Goal: Task Accomplishment & Management: Use online tool/utility

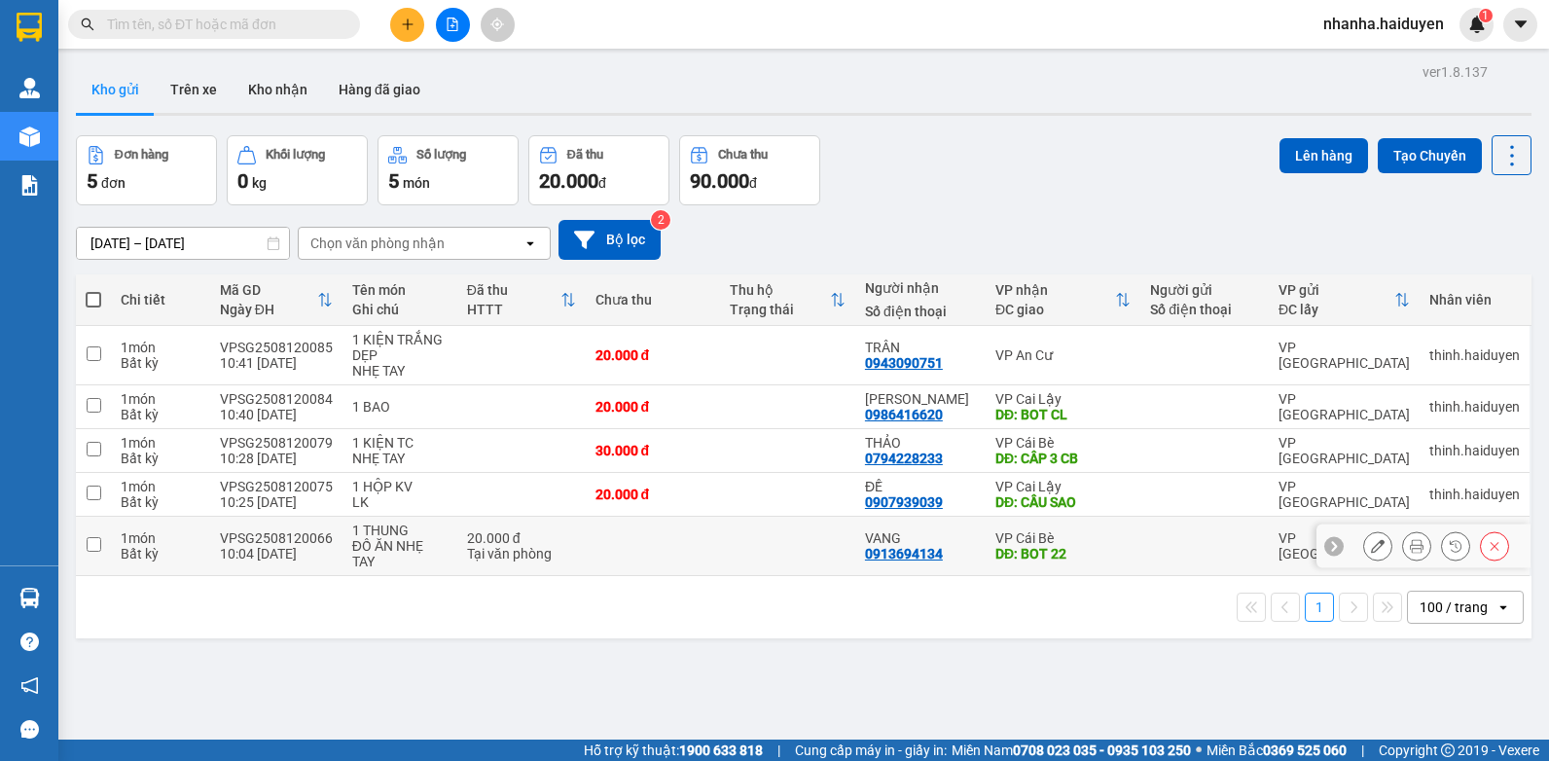
scroll to position [90, 0]
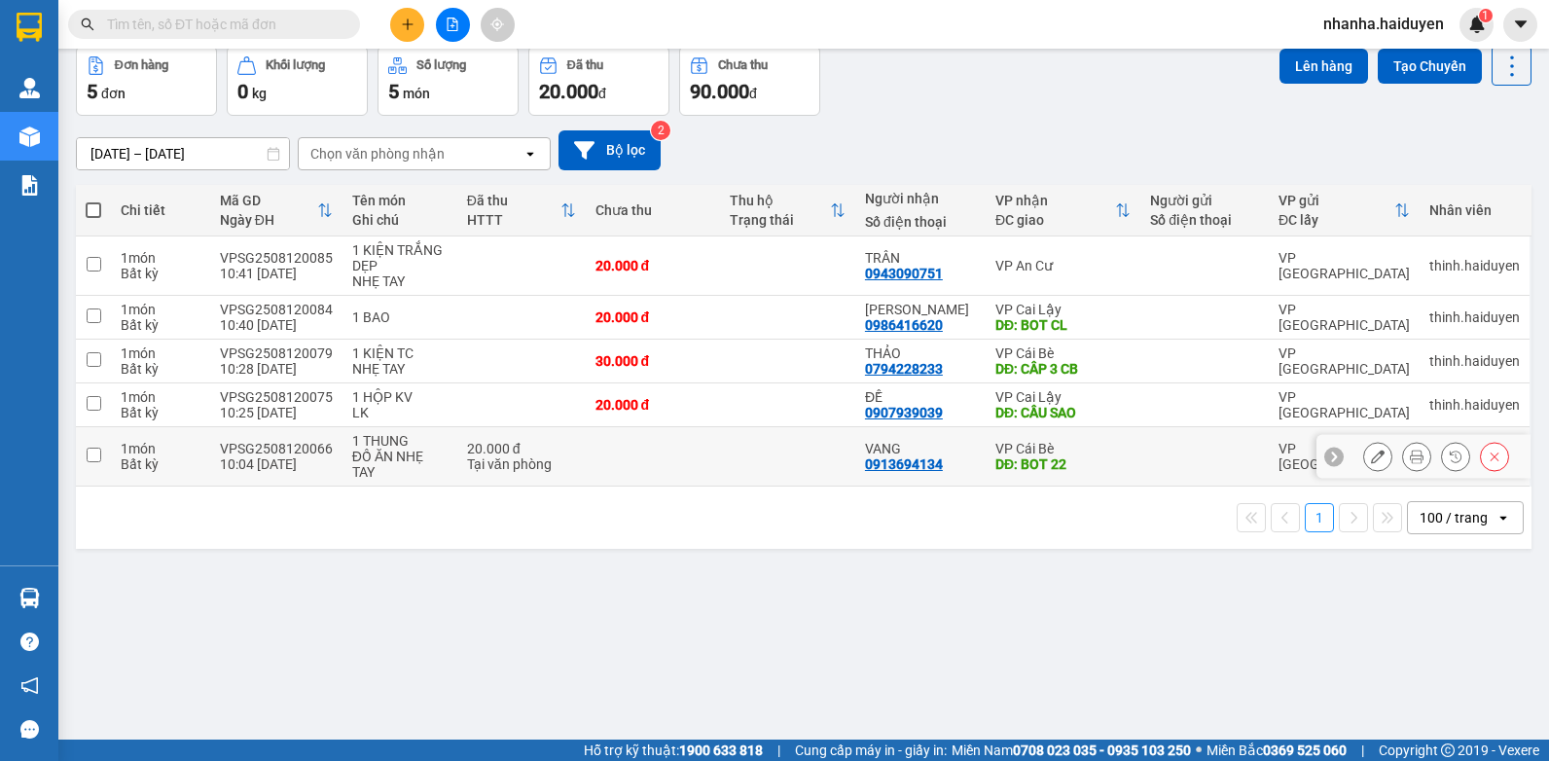
click at [747, 458] on td at bounding box center [787, 456] width 135 height 59
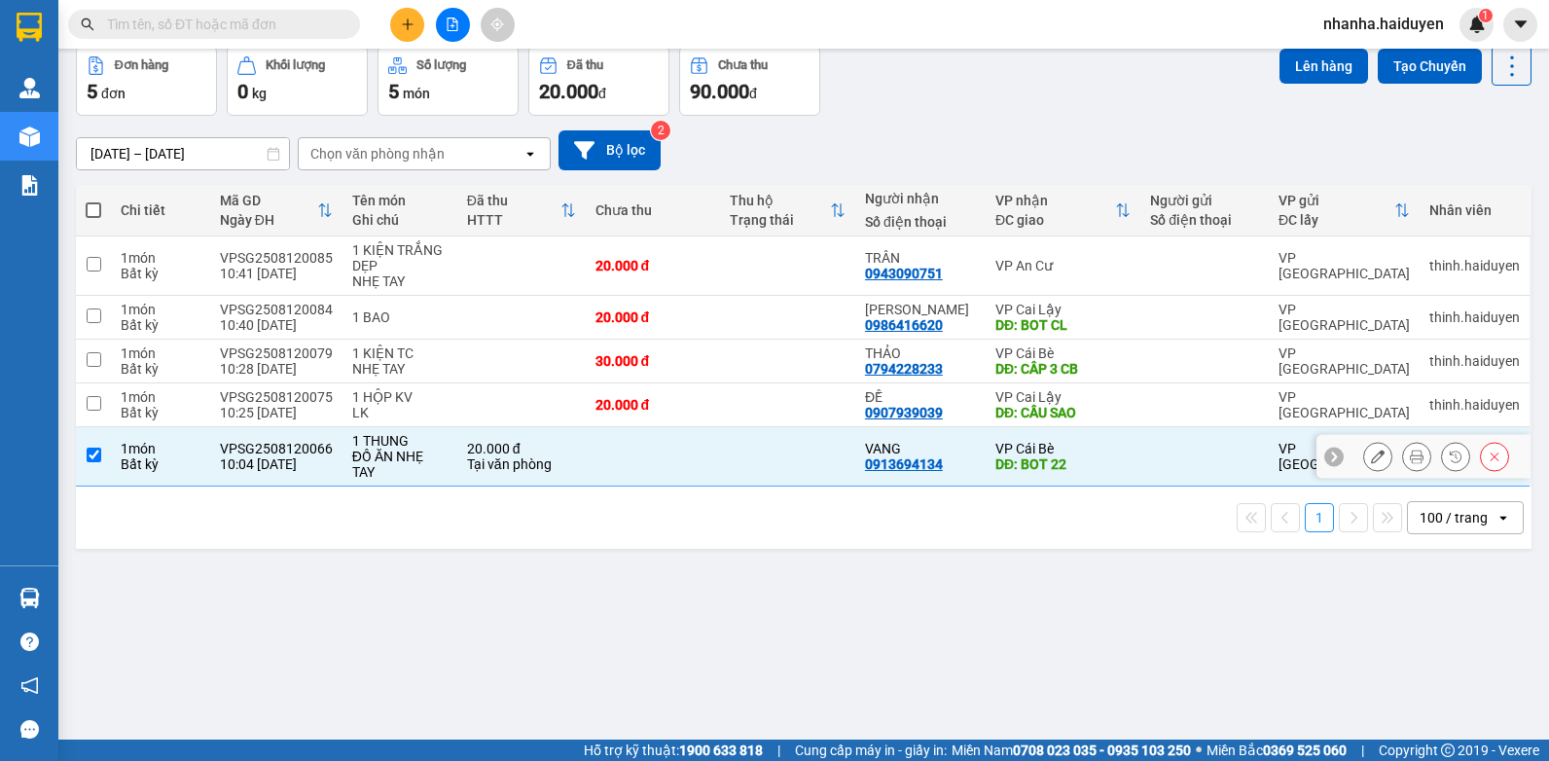
checkbox input "true"
click at [755, 376] on td at bounding box center [787, 362] width 135 height 44
checkbox input "true"
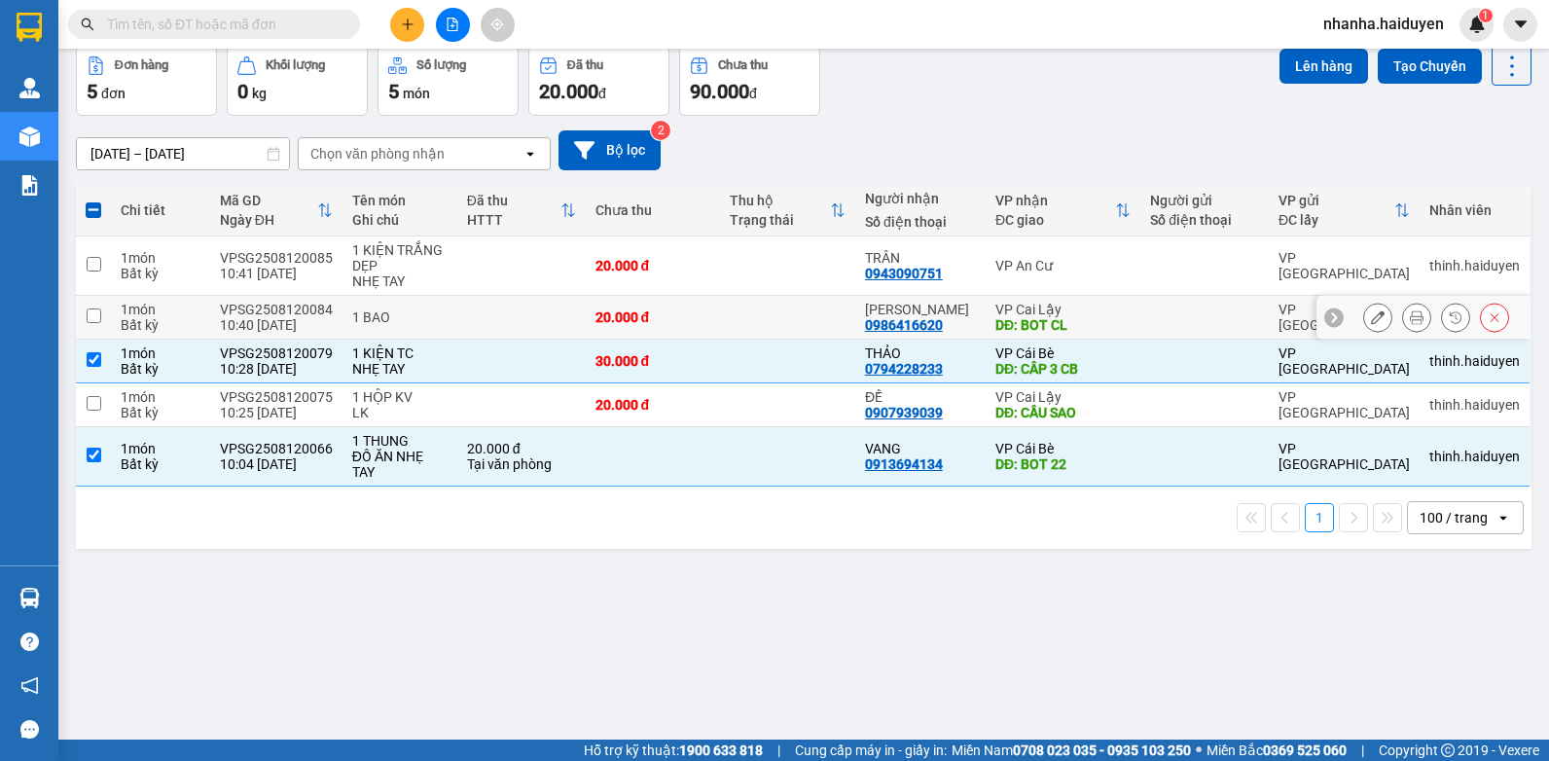
click at [753, 312] on td at bounding box center [787, 318] width 135 height 44
checkbox input "true"
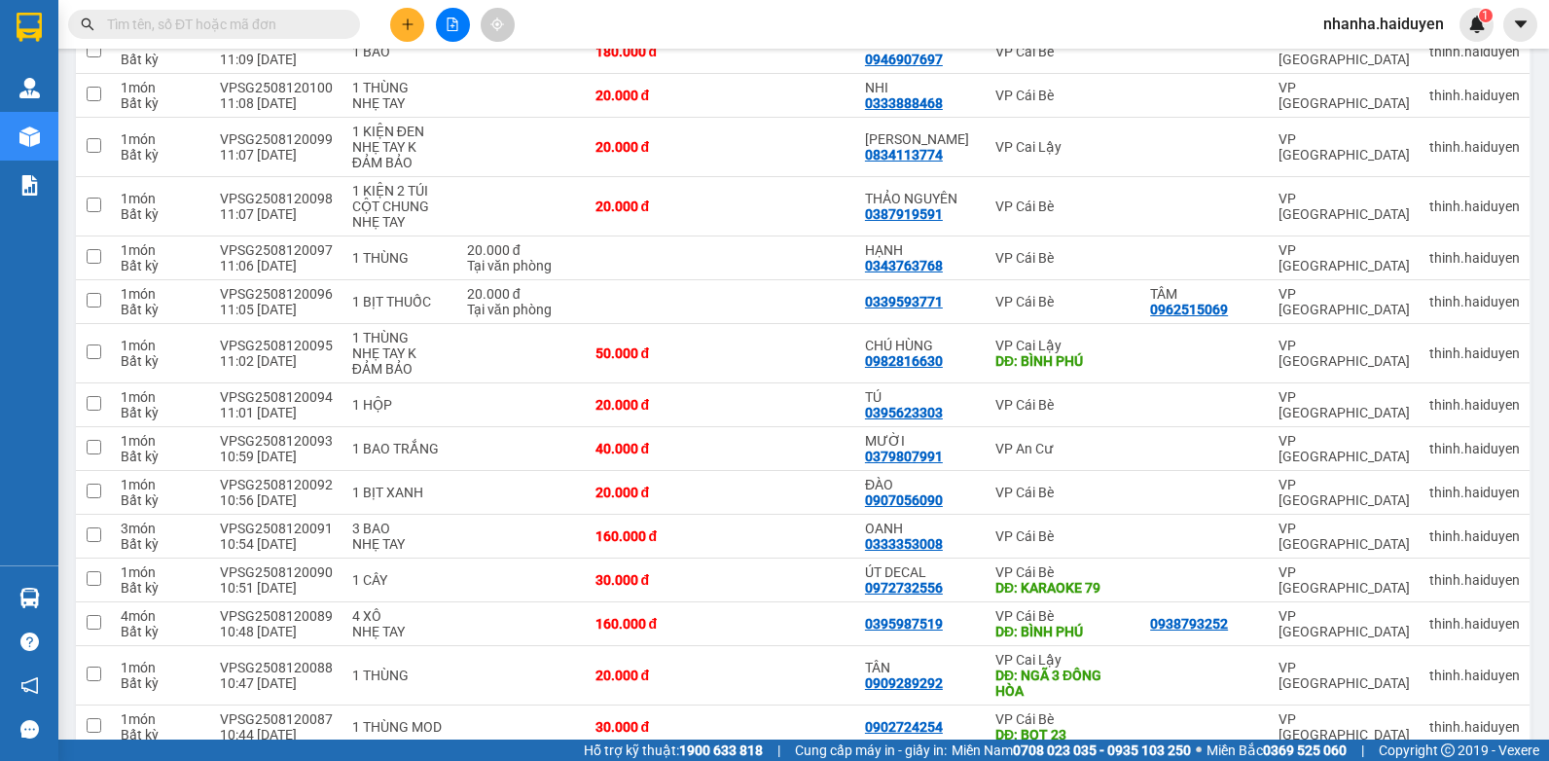
scroll to position [870, 0]
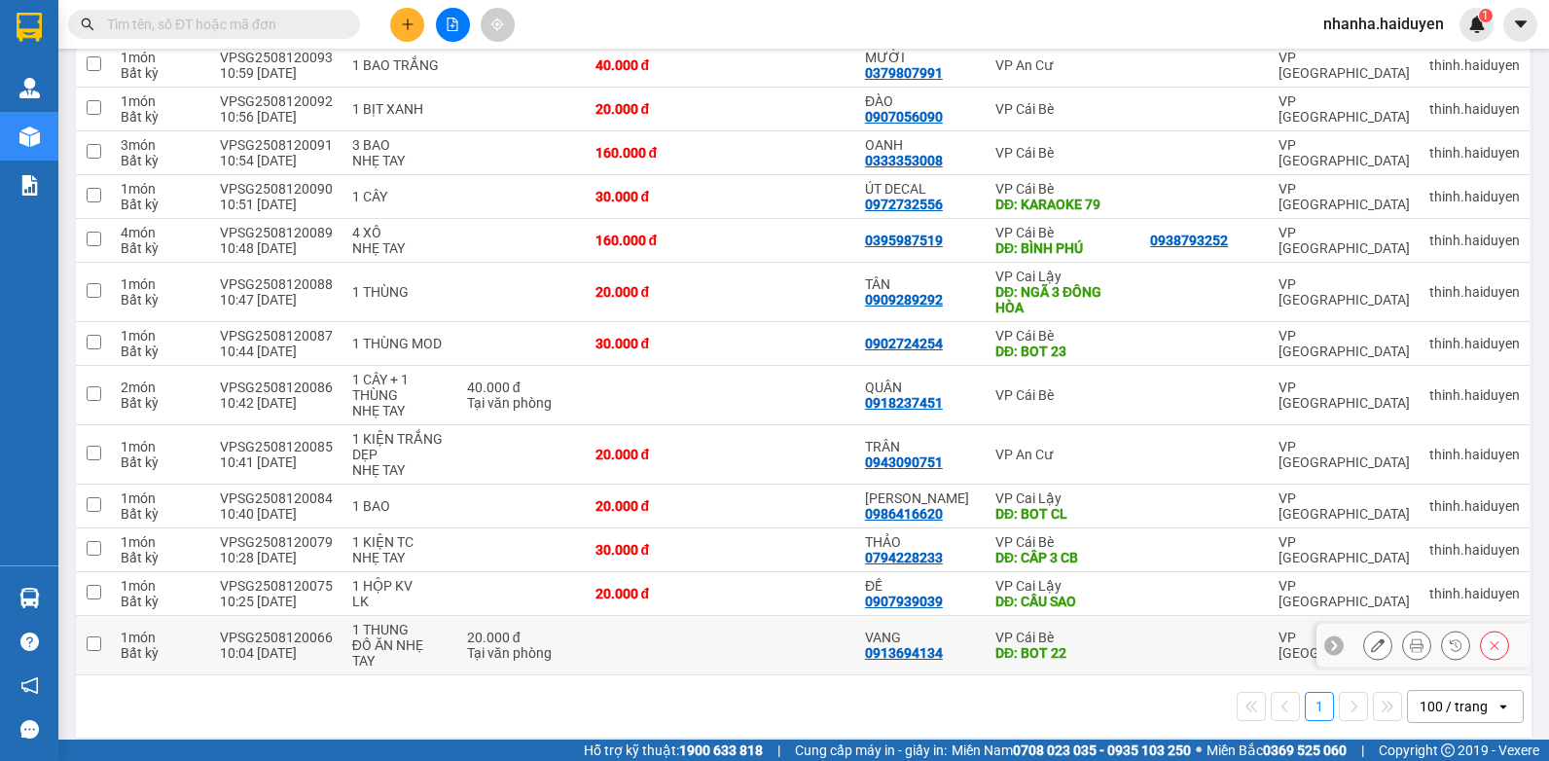
click at [803, 634] on td at bounding box center [787, 645] width 135 height 59
checkbox input "true"
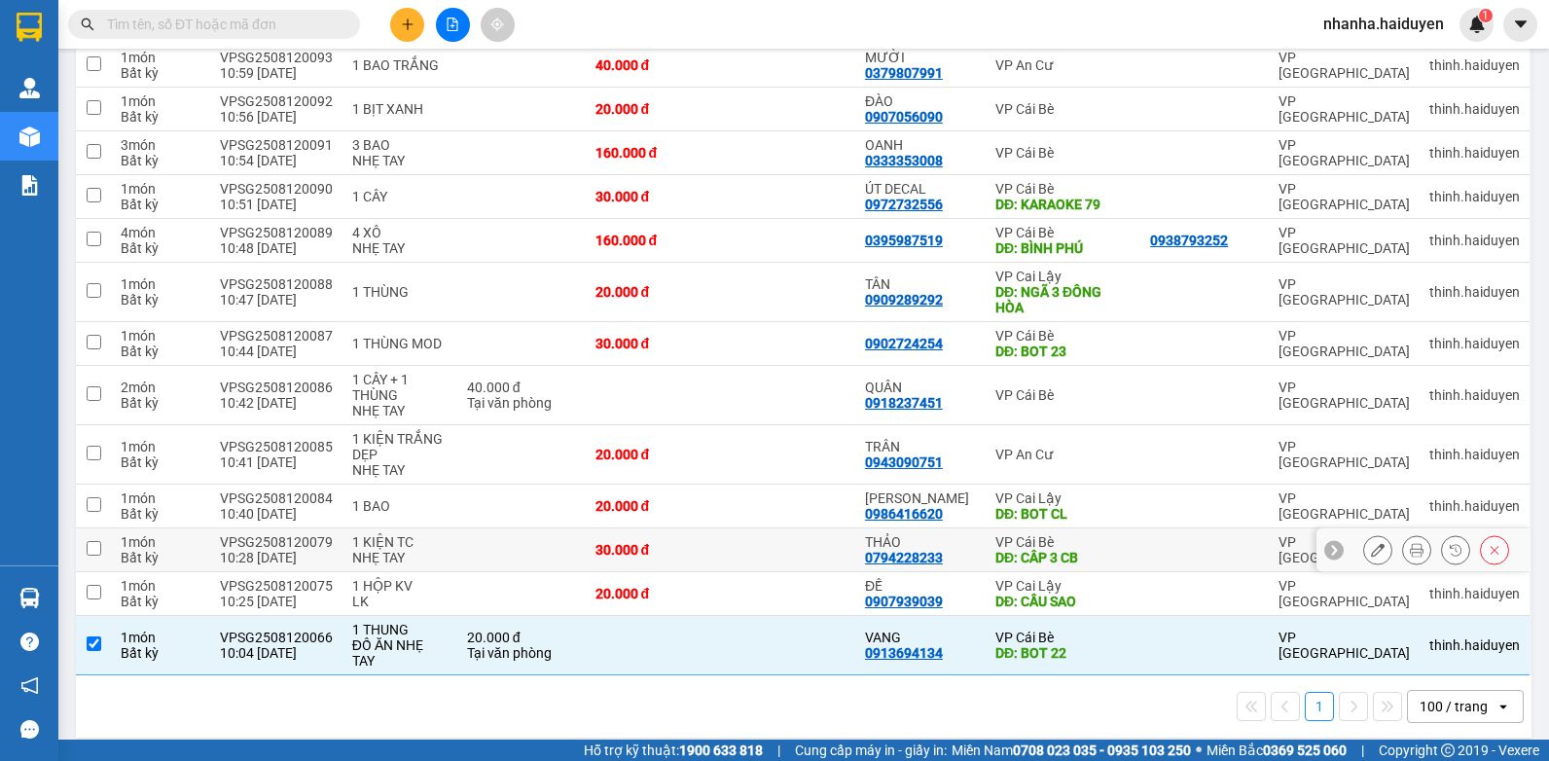
click at [797, 552] on td at bounding box center [787, 550] width 135 height 44
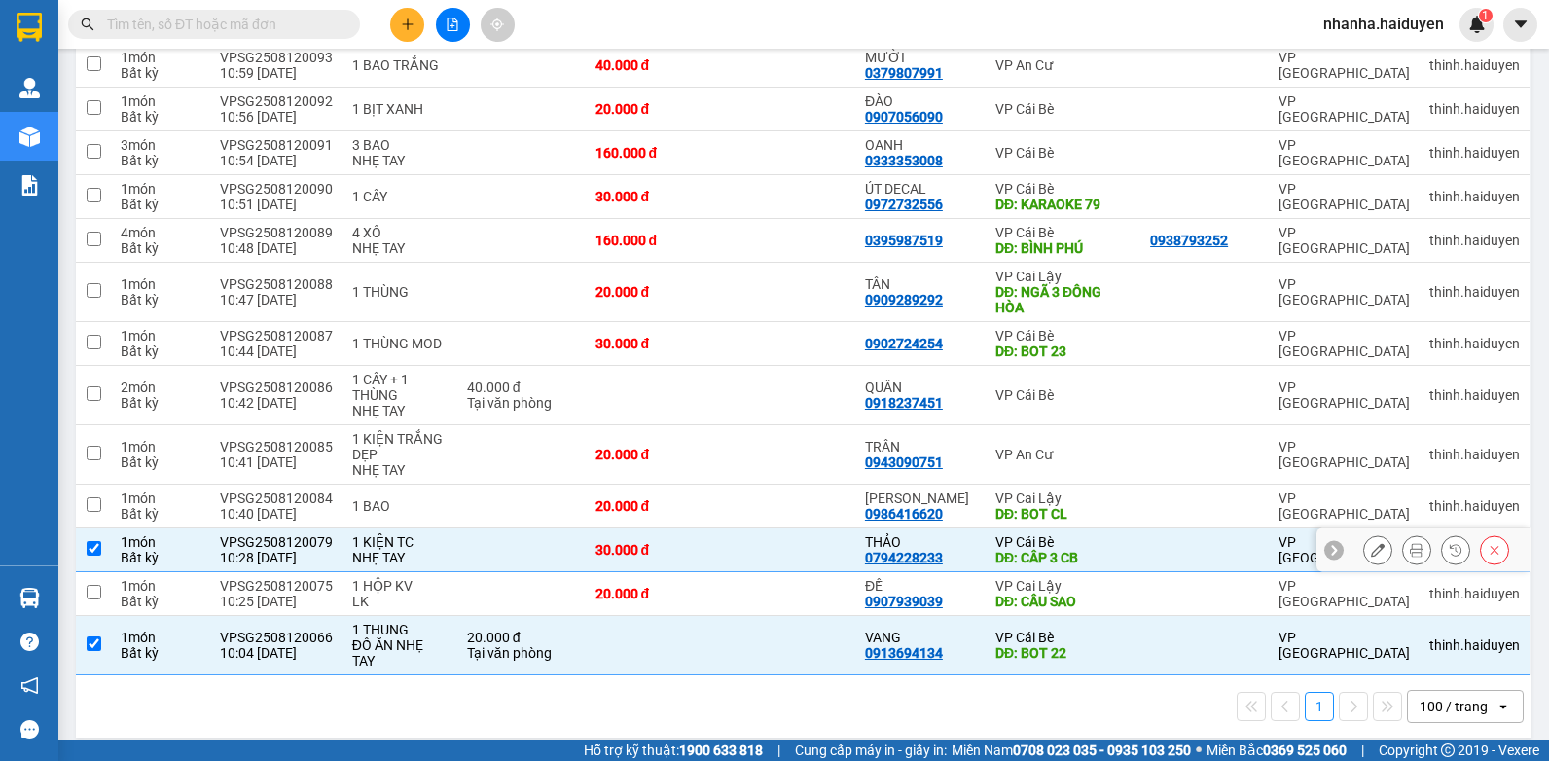
checkbox input "true"
click at [776, 485] on td at bounding box center [787, 506] width 135 height 44
checkbox input "true"
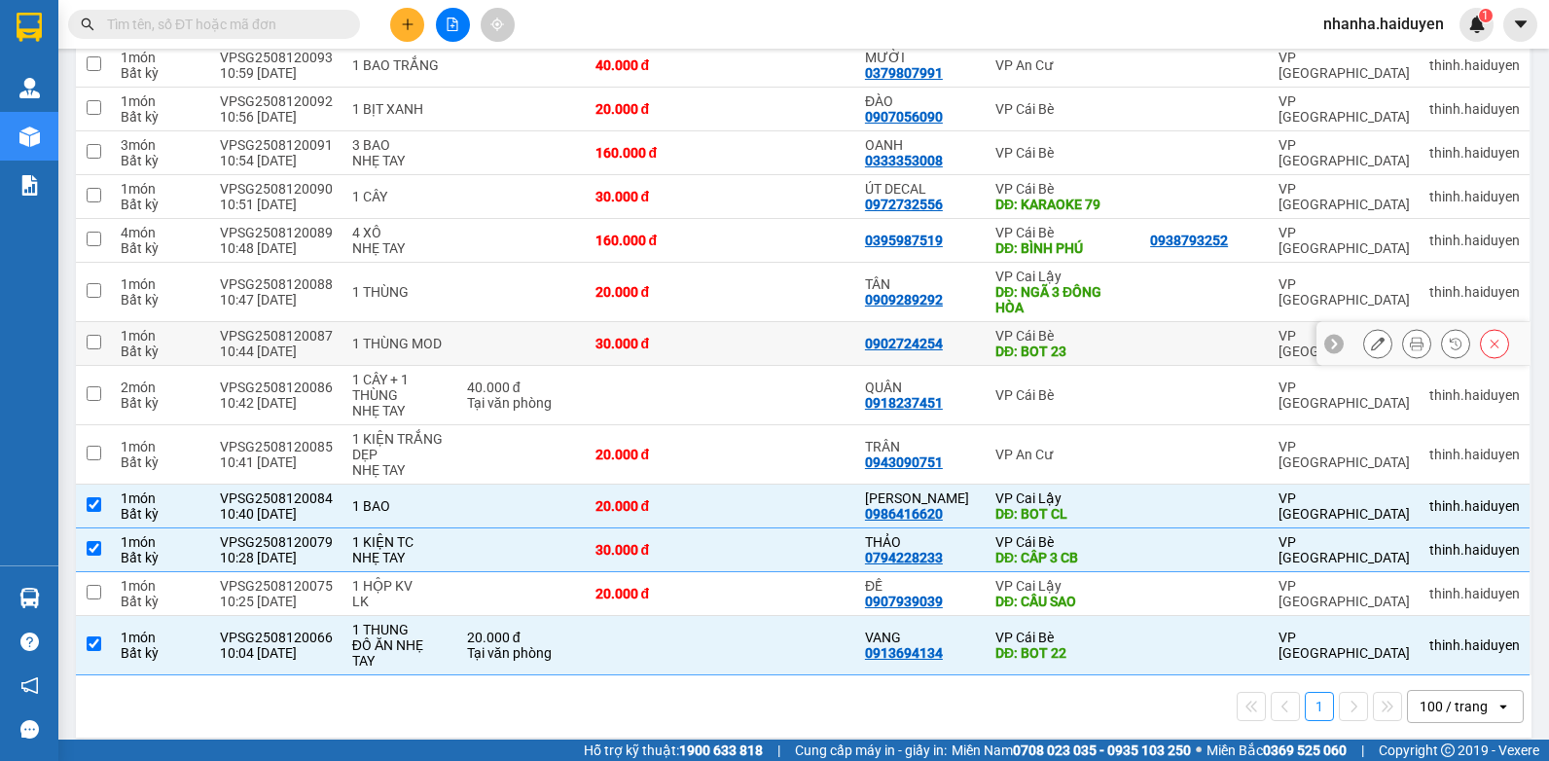
click at [770, 332] on td at bounding box center [787, 344] width 135 height 44
checkbox input "true"
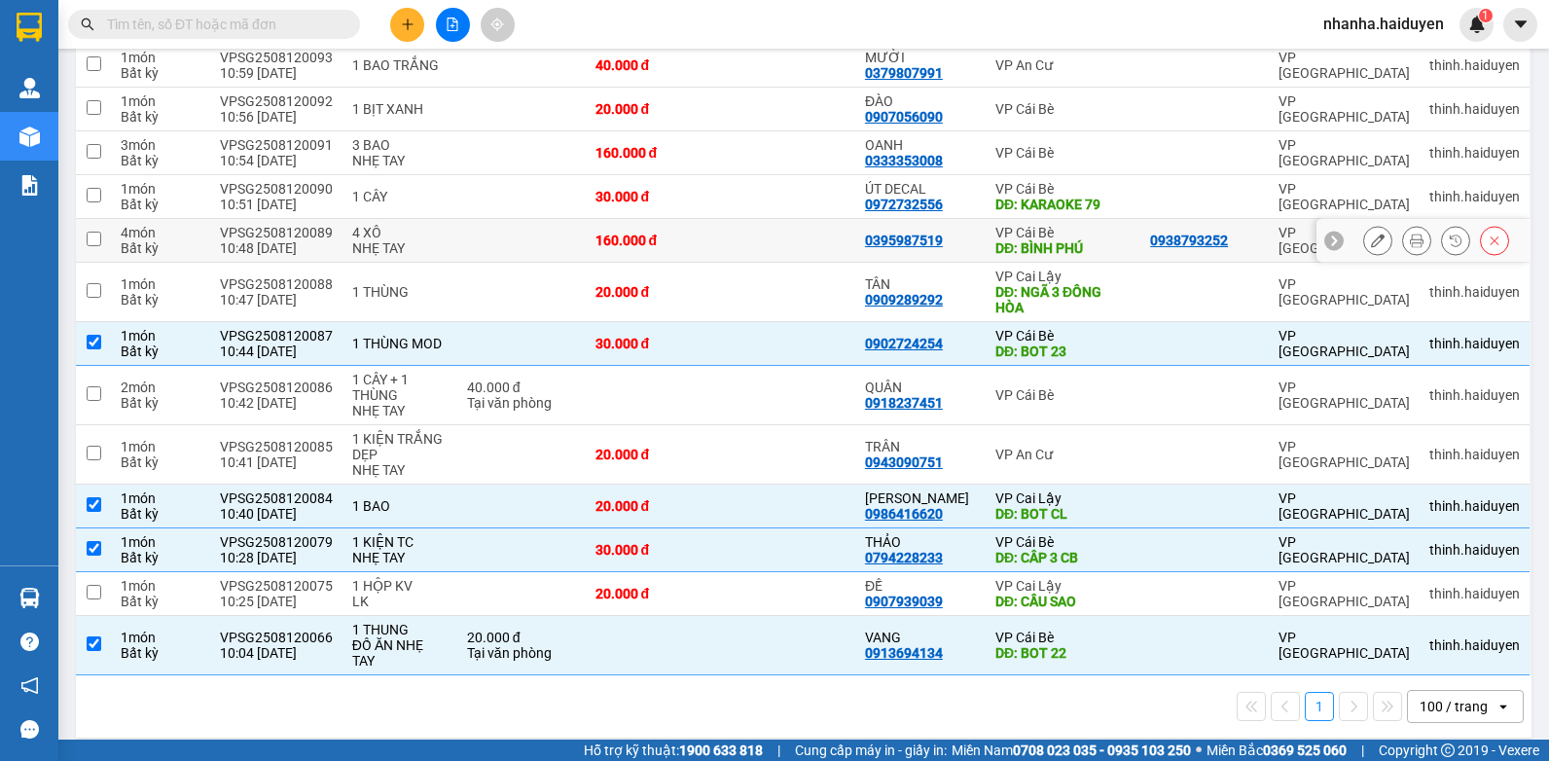
click at [781, 220] on td at bounding box center [787, 241] width 135 height 44
checkbox input "true"
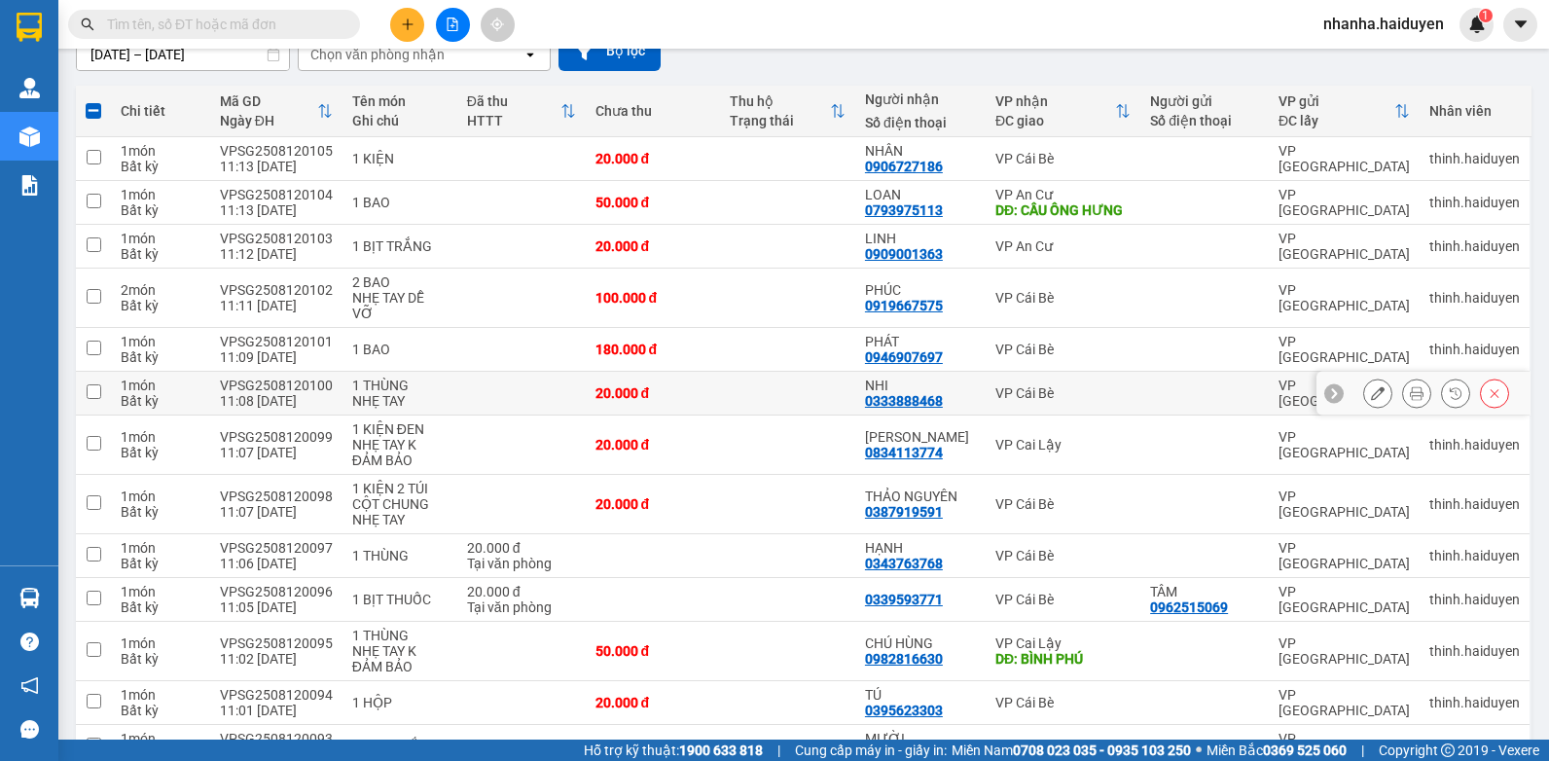
scroll to position [0, 0]
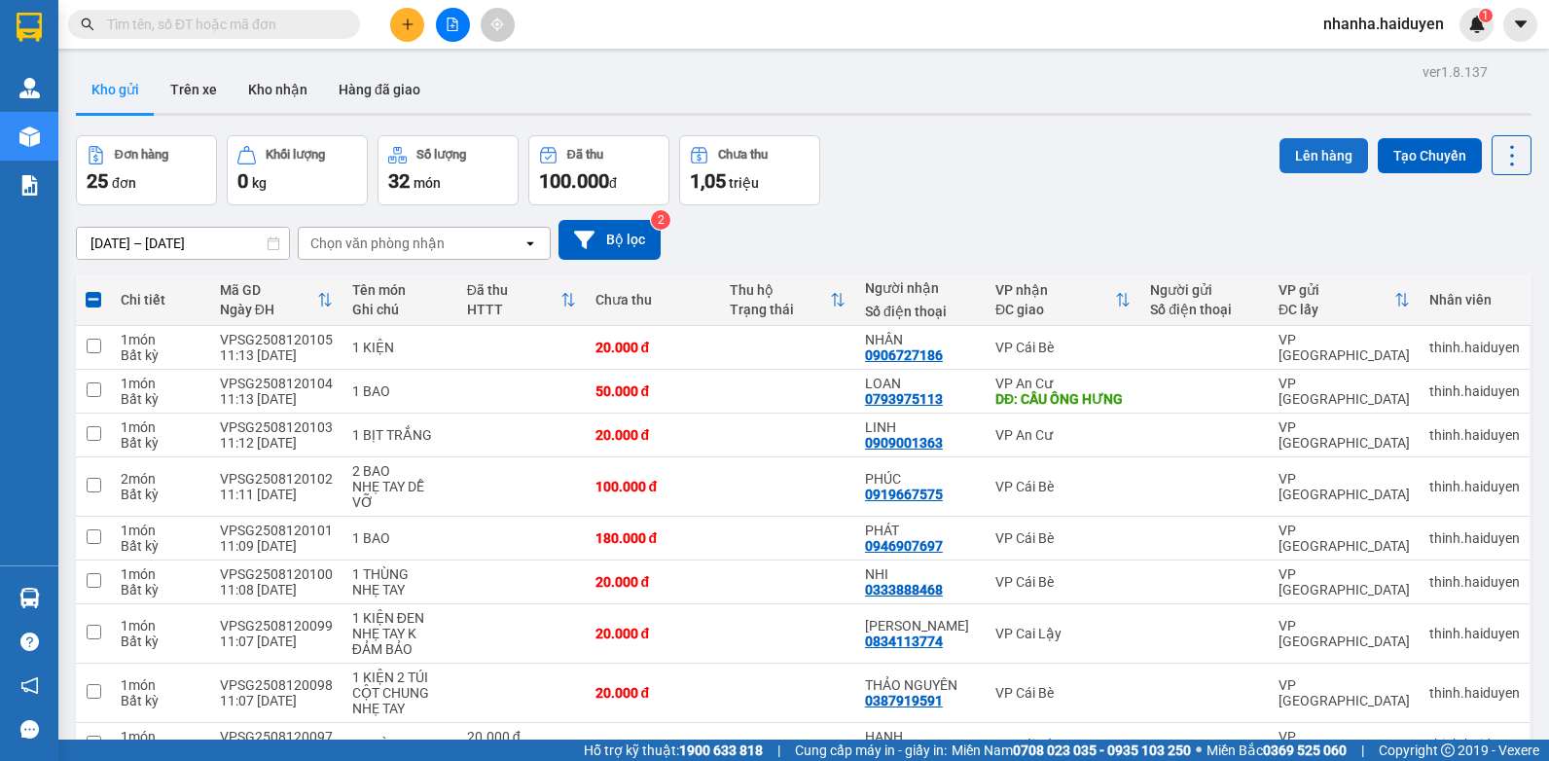
click at [1321, 156] on button "Lên hàng" at bounding box center [1323, 155] width 89 height 35
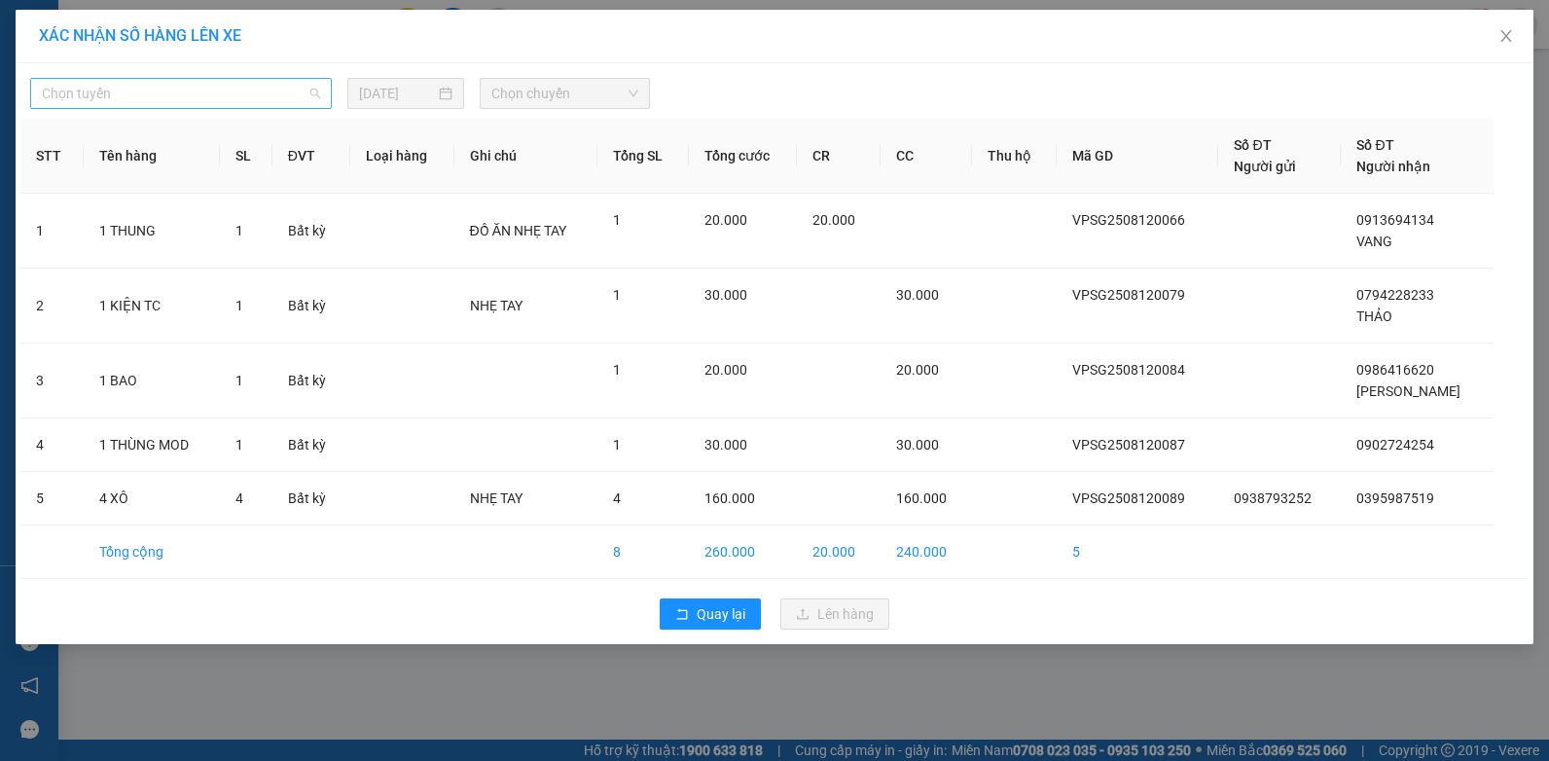
click at [232, 94] on span "Chọn tuyến" at bounding box center [181, 93] width 278 height 29
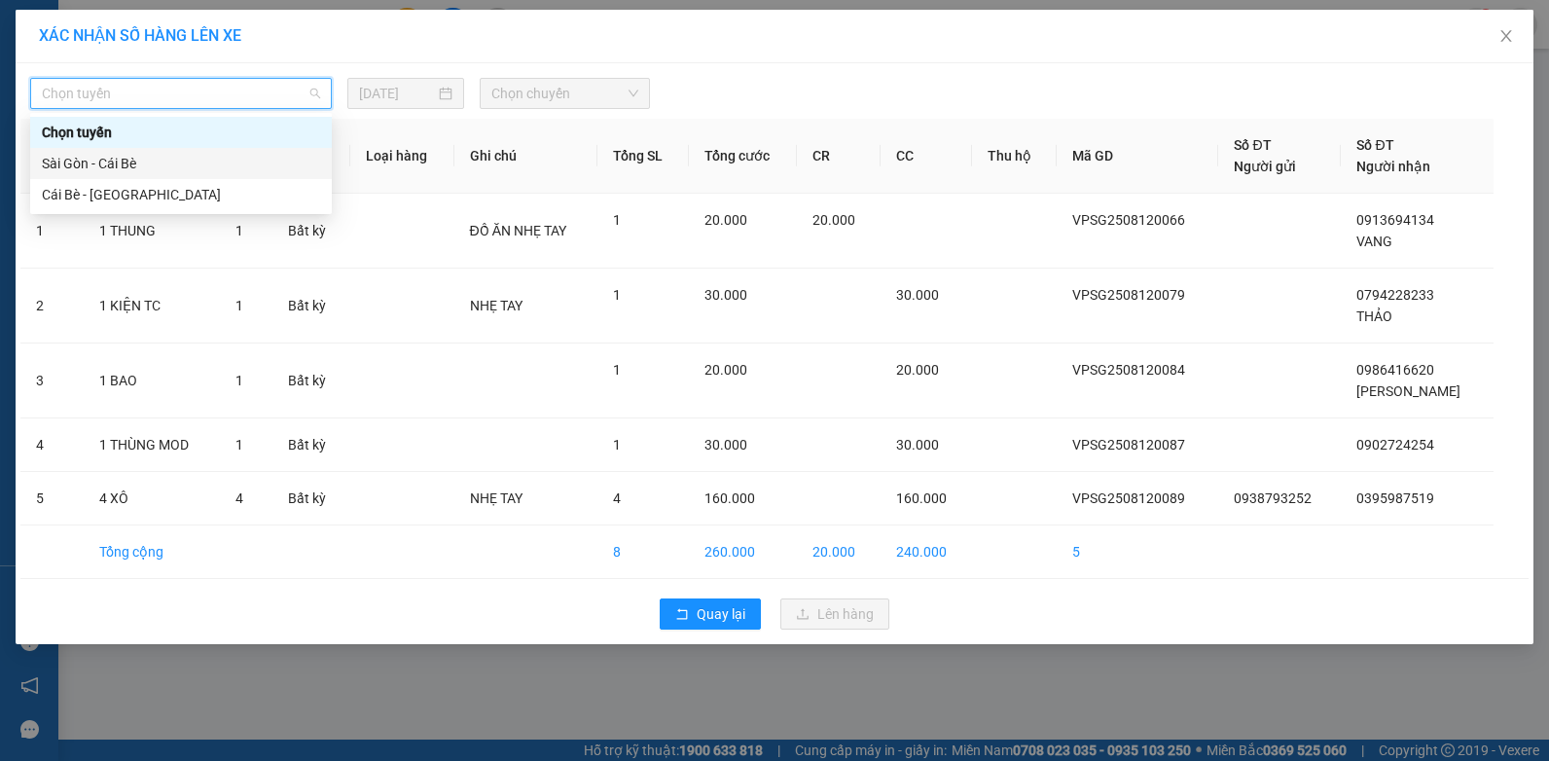
click at [197, 164] on div "Sài Gòn - Cái Bè" at bounding box center [181, 163] width 278 height 21
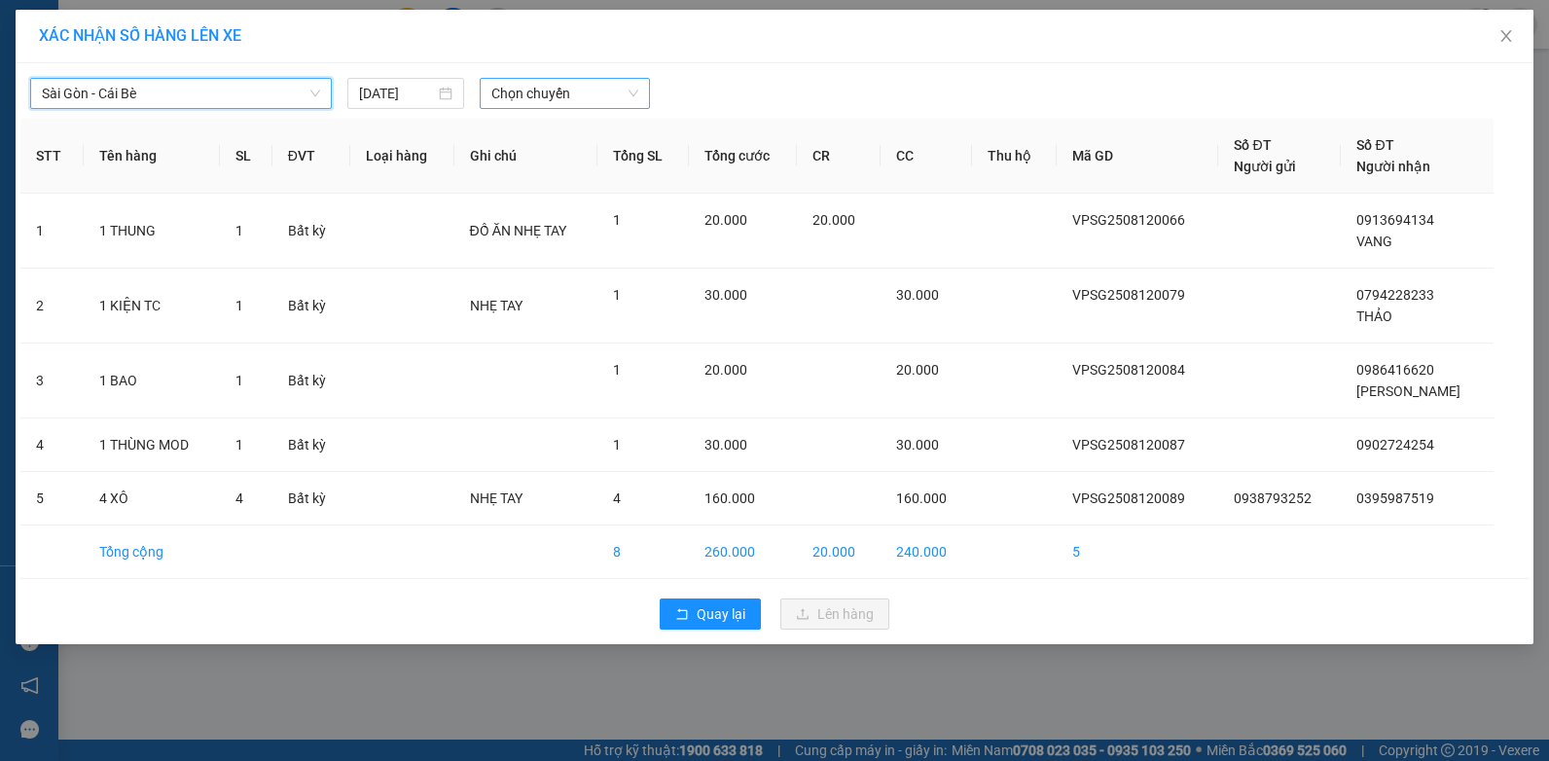
click at [523, 90] on span "Chọn chuyến" at bounding box center [564, 93] width 146 height 29
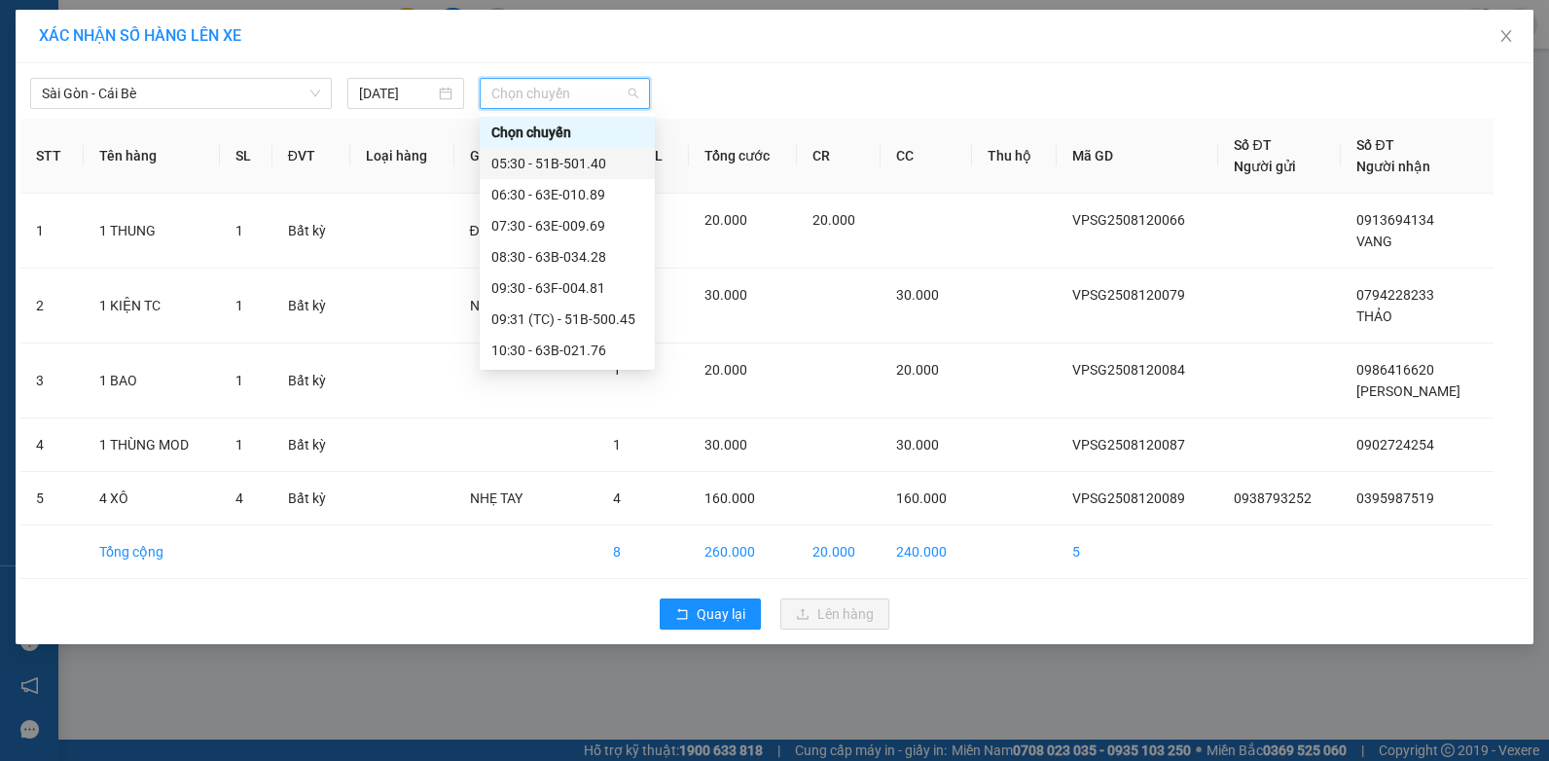
scroll to position [195, 0]
click at [576, 224] on div "11:30 - 63B-020.03" at bounding box center [567, 217] width 152 height 21
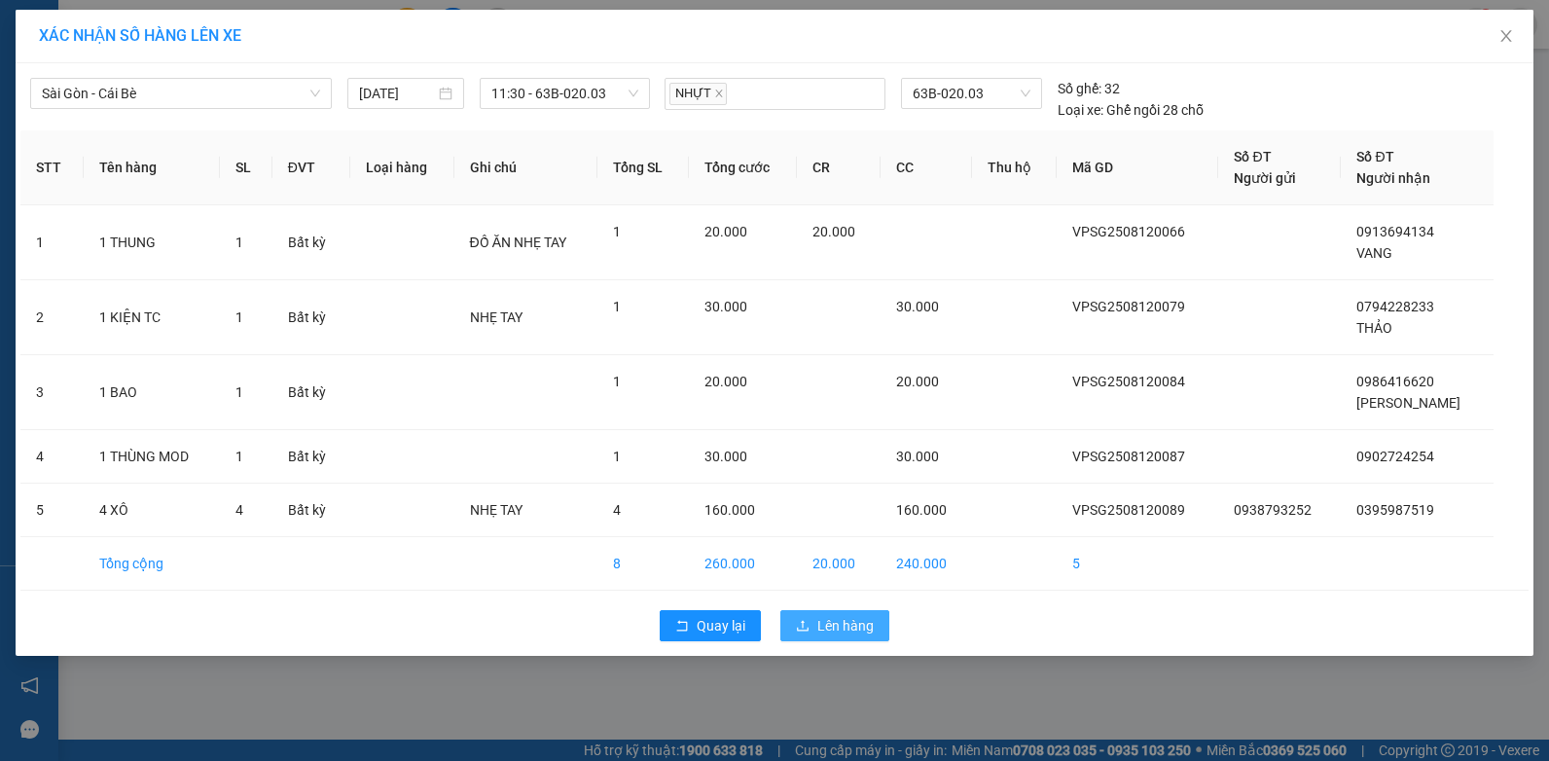
click at [823, 627] on span "Lên hàng" at bounding box center [845, 625] width 56 height 21
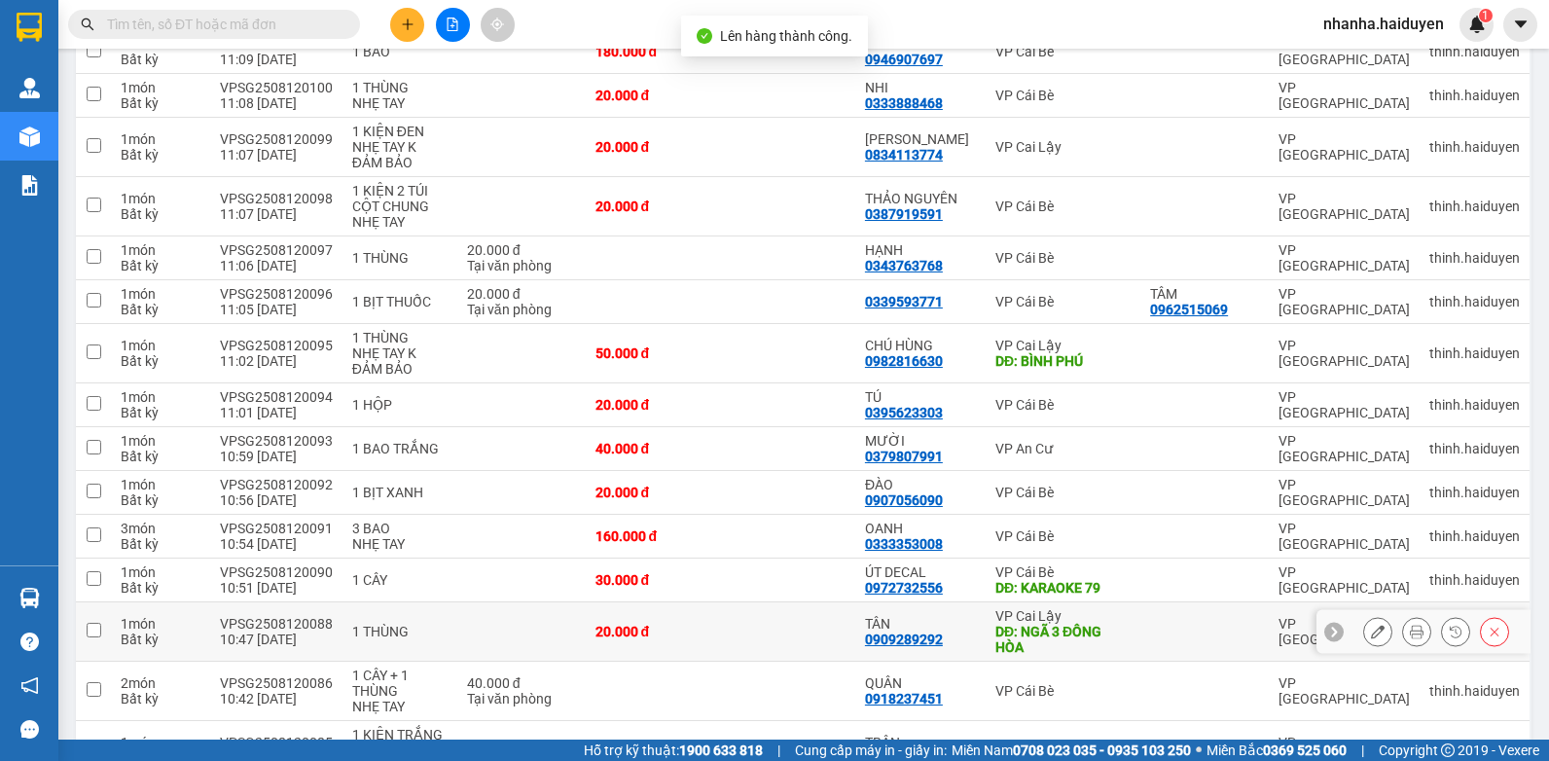
scroll to position [635, 0]
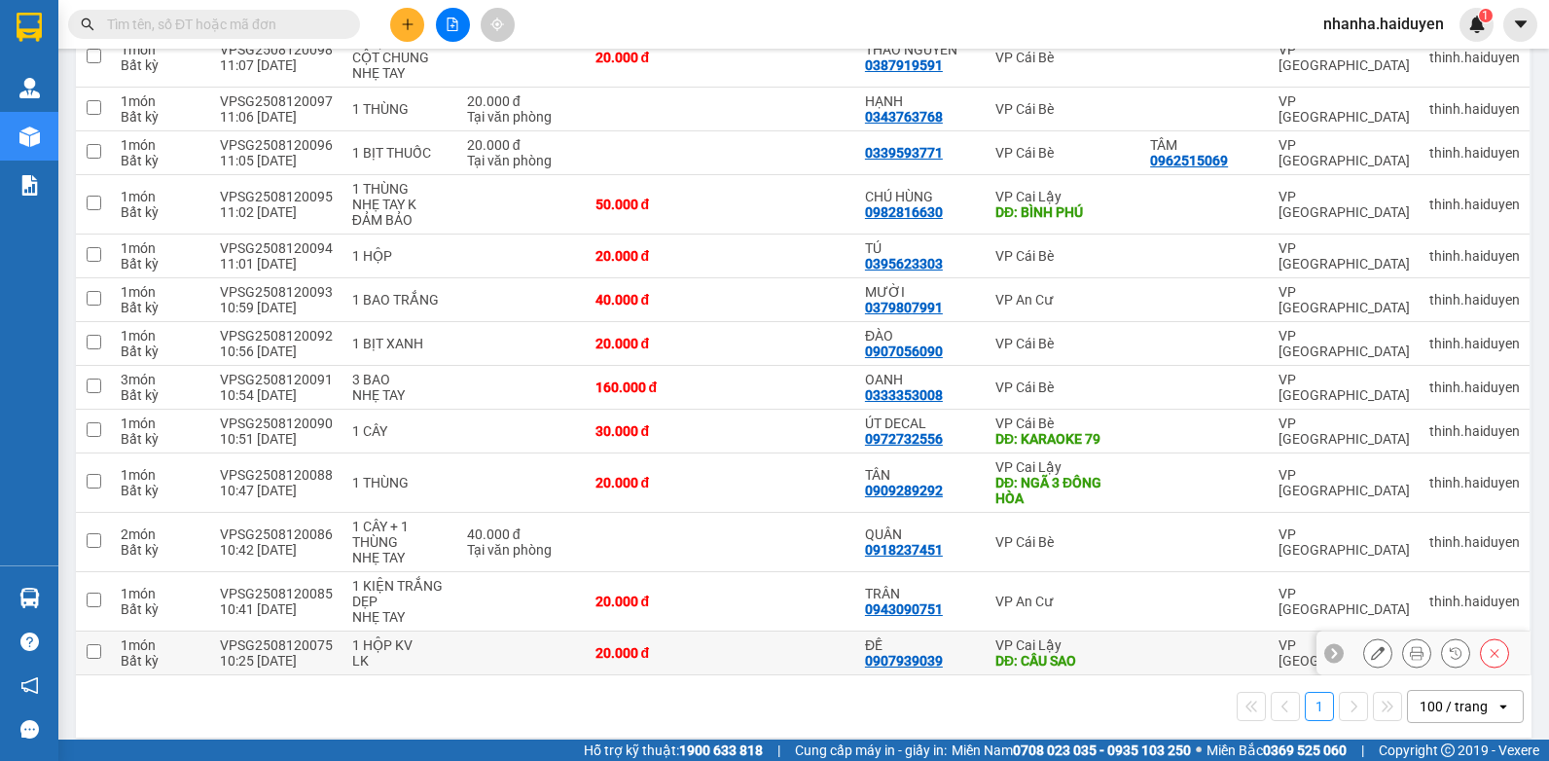
click at [759, 640] on td at bounding box center [787, 653] width 135 height 44
checkbox input "true"
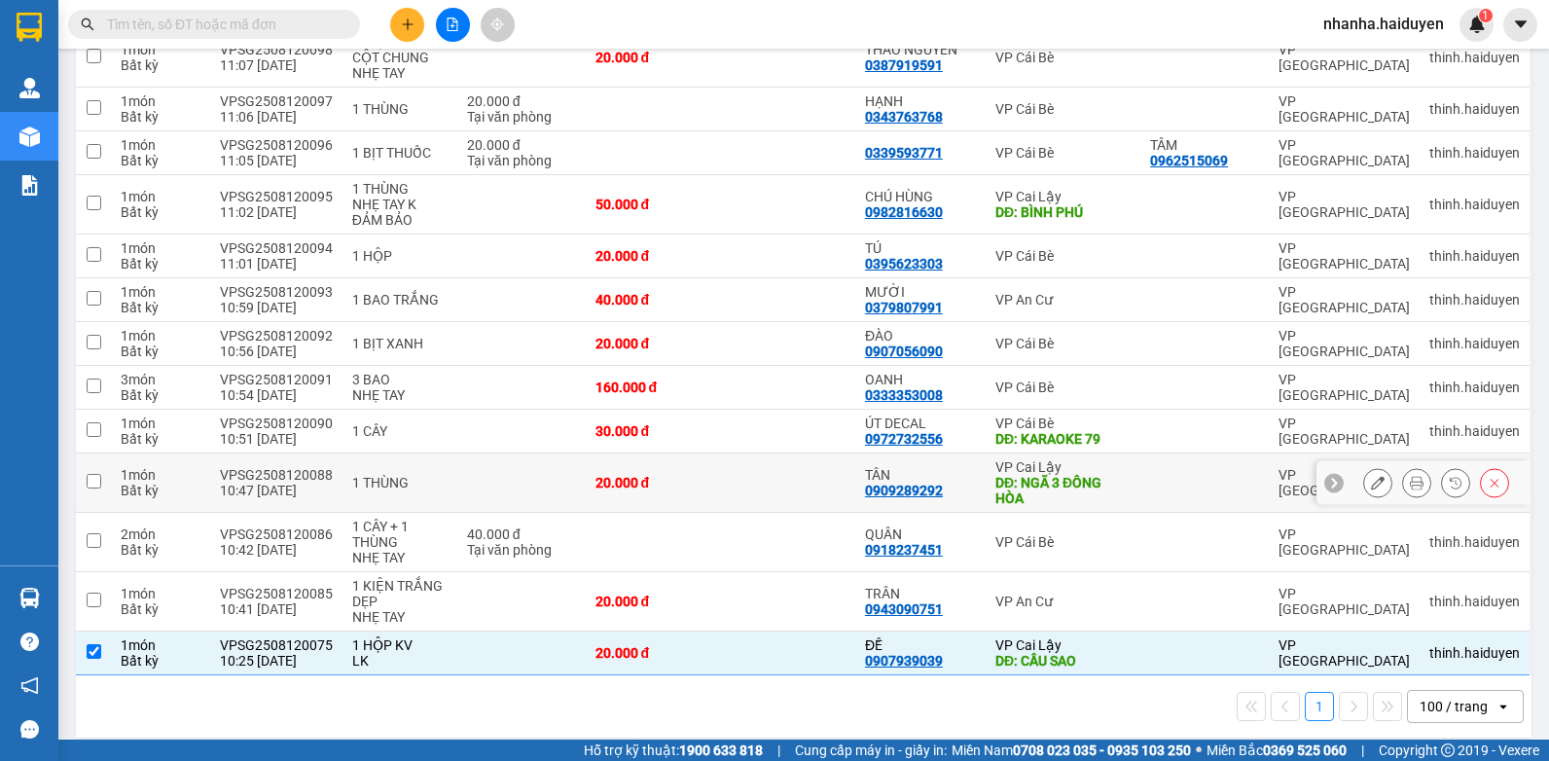
click at [723, 477] on td at bounding box center [787, 482] width 135 height 59
checkbox input "true"
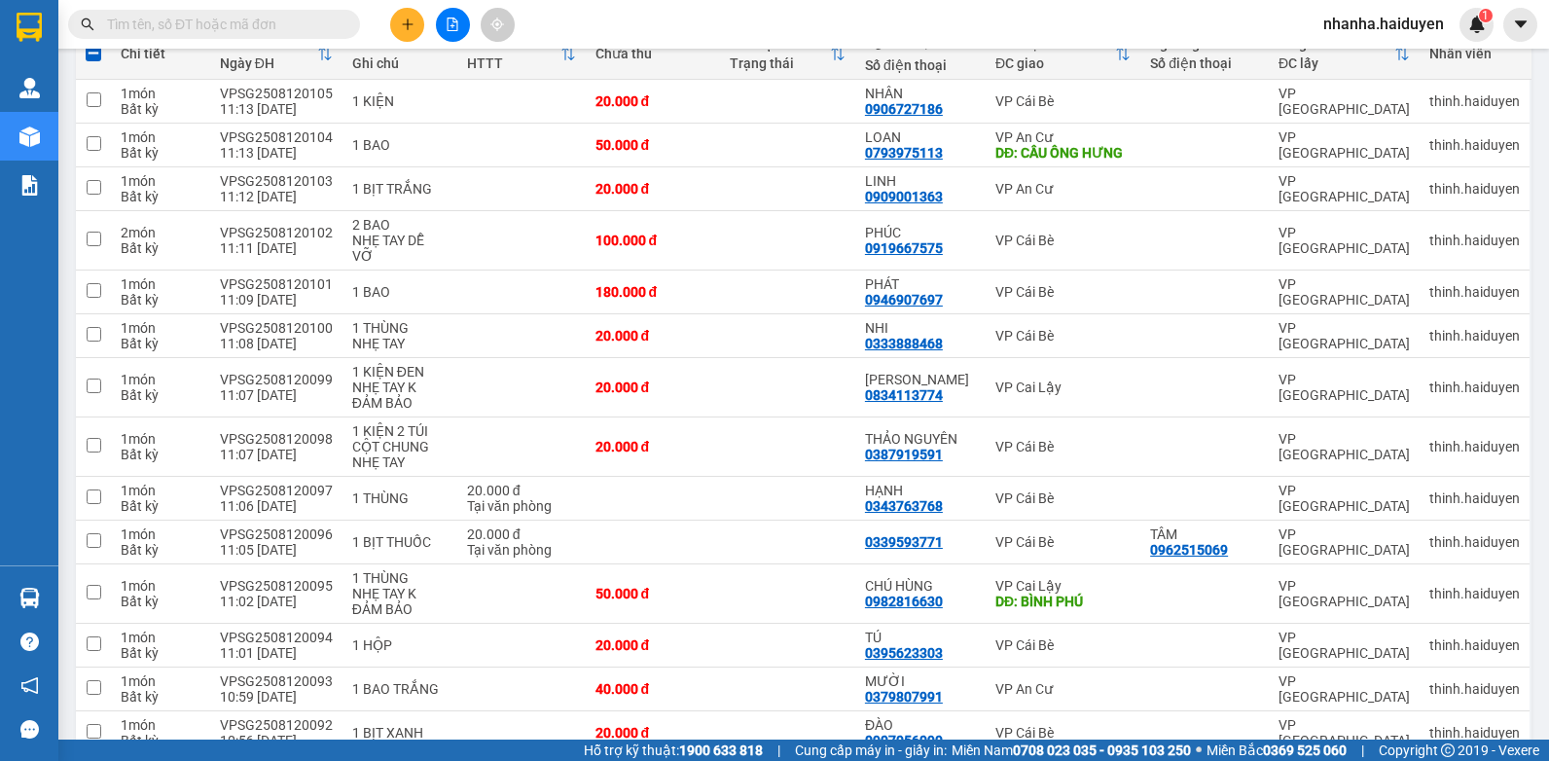
scroll to position [0, 0]
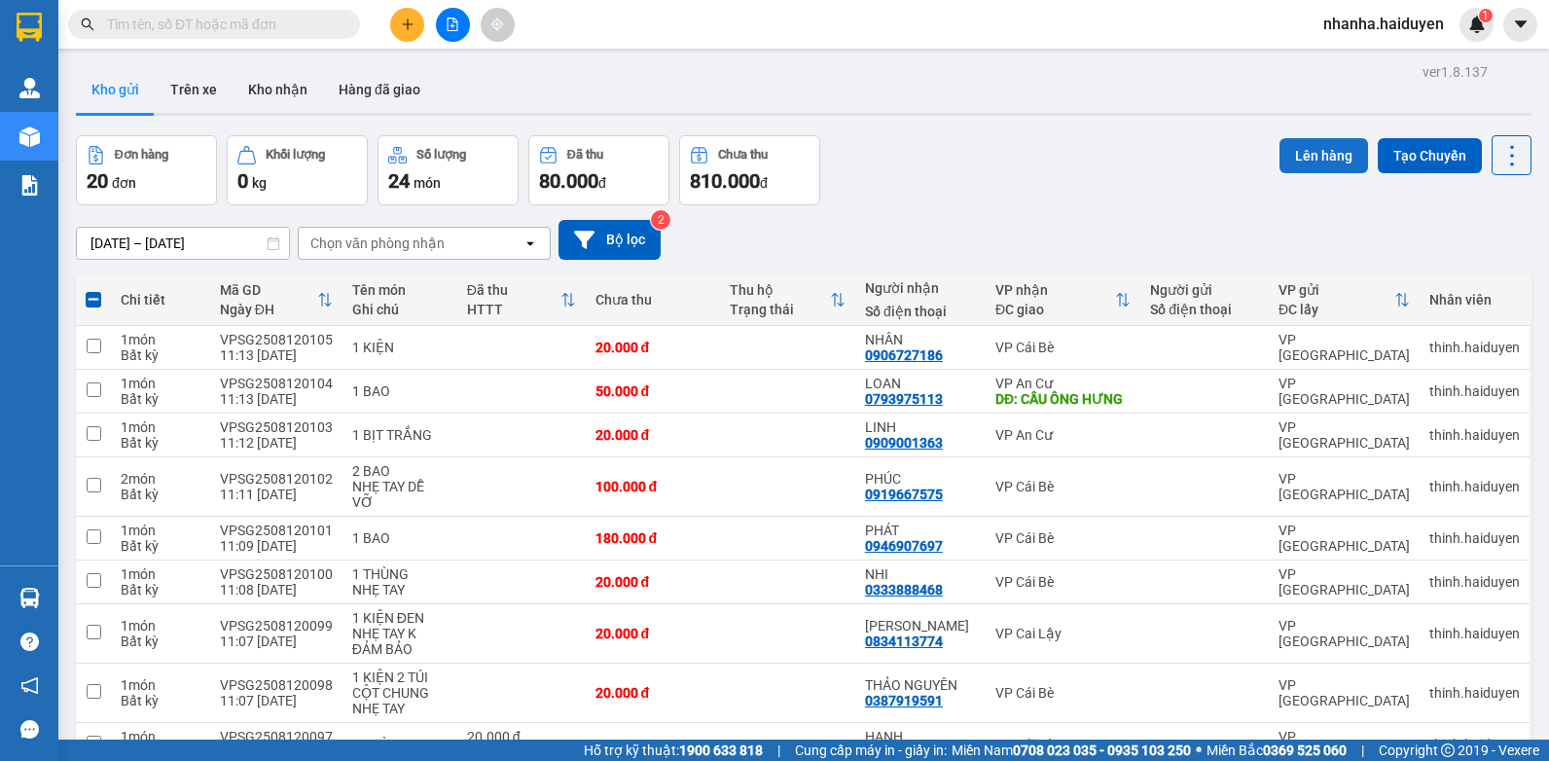
click at [1293, 161] on button "Lên hàng" at bounding box center [1323, 155] width 89 height 35
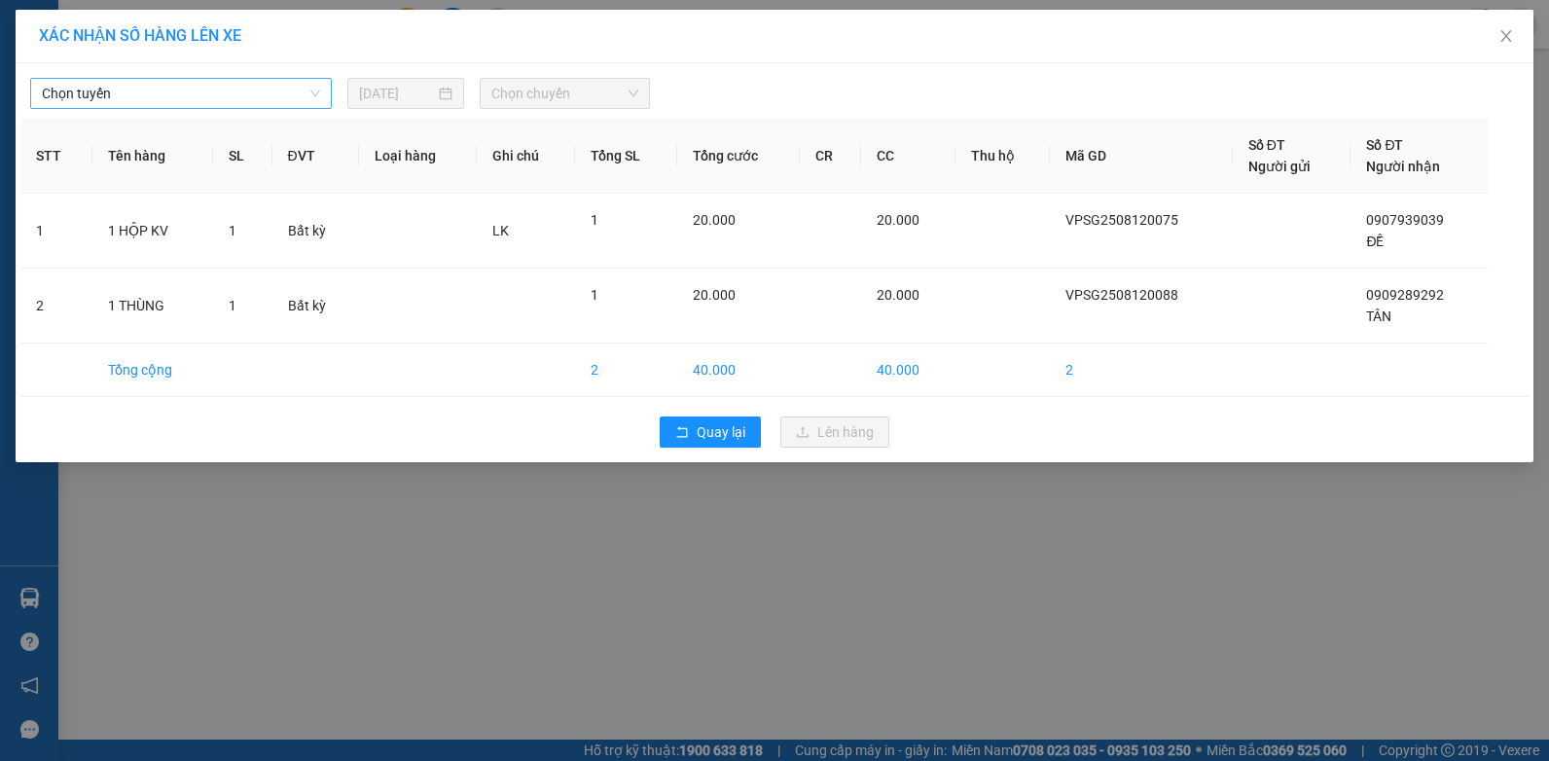
click at [198, 97] on span "Chọn tuyến" at bounding box center [181, 93] width 278 height 29
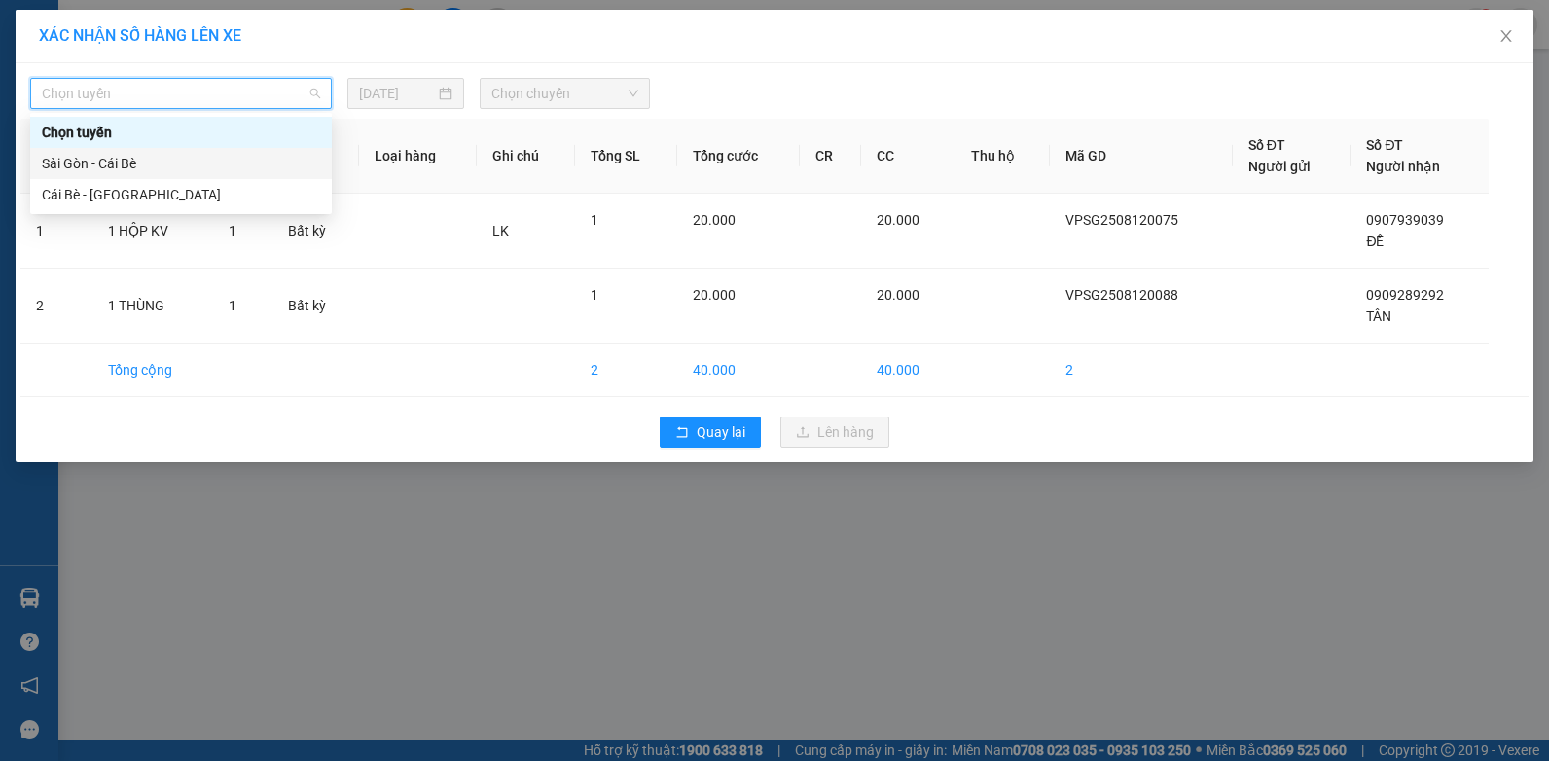
click at [179, 159] on div "Sài Gòn - Cái Bè" at bounding box center [181, 163] width 278 height 21
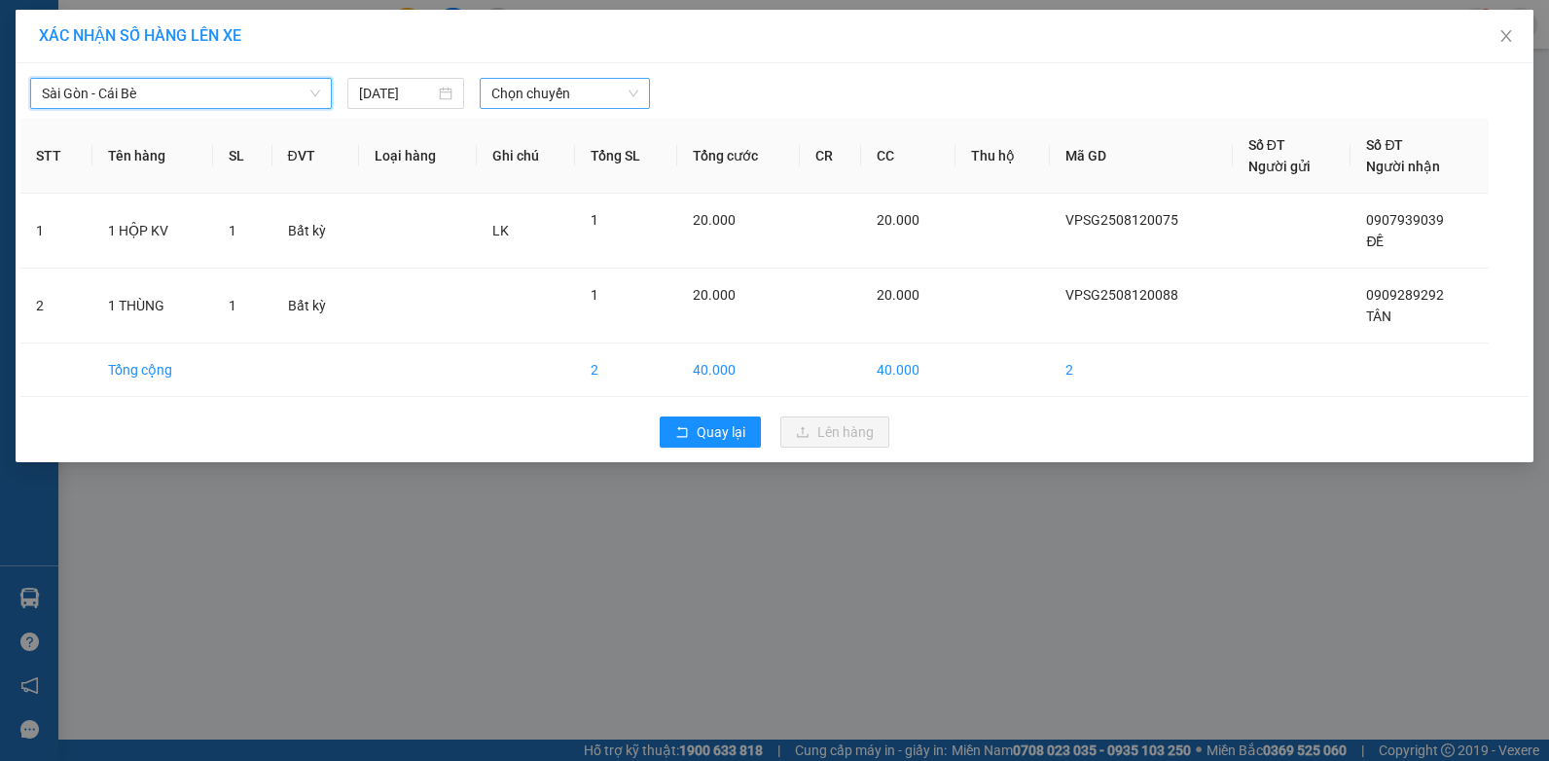
click at [516, 88] on span "Chọn chuyến" at bounding box center [564, 93] width 146 height 29
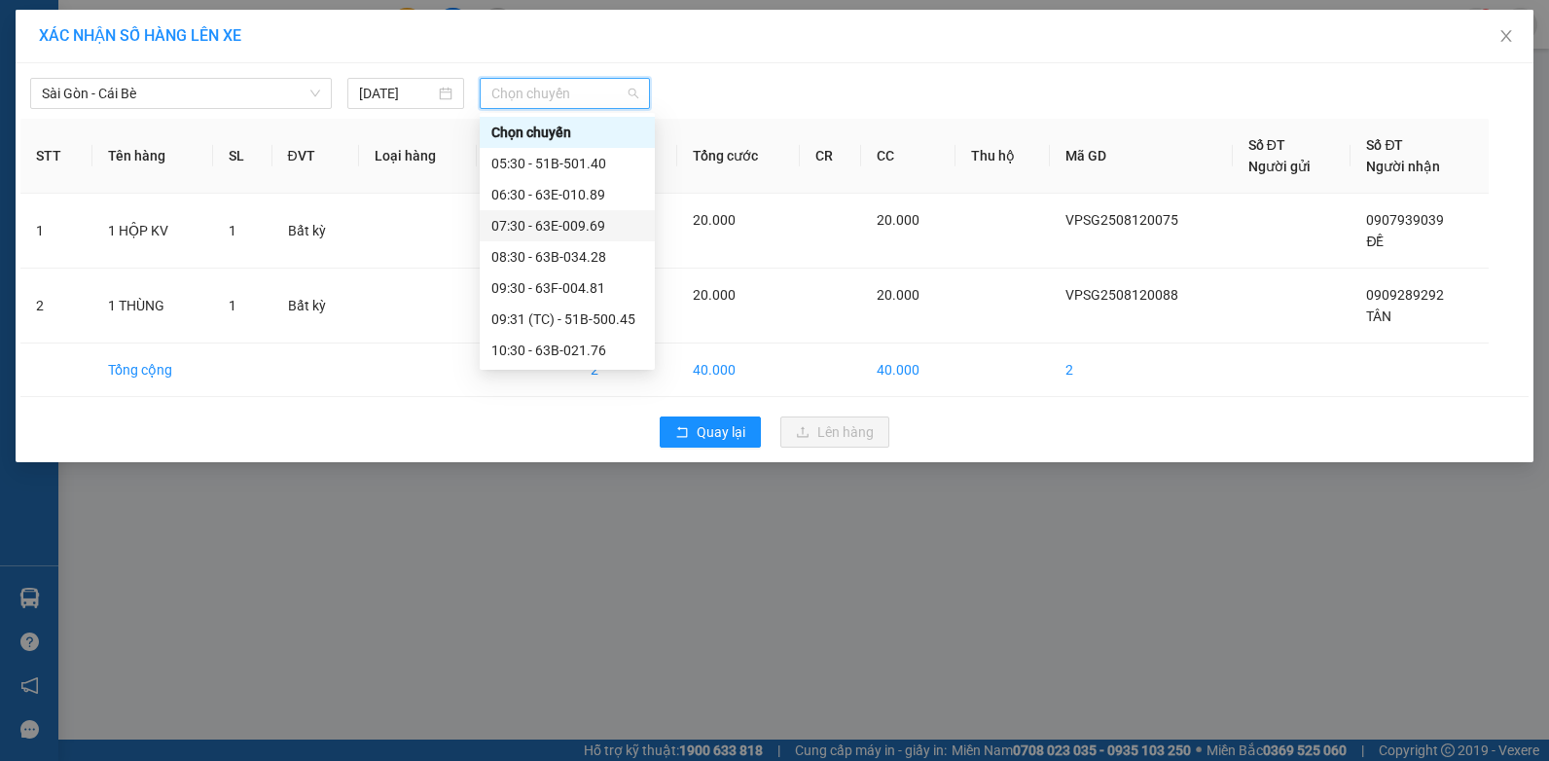
scroll to position [195, 0]
click at [607, 248] on div "11:31 (TC) - 51B-501.07" at bounding box center [567, 248] width 152 height 21
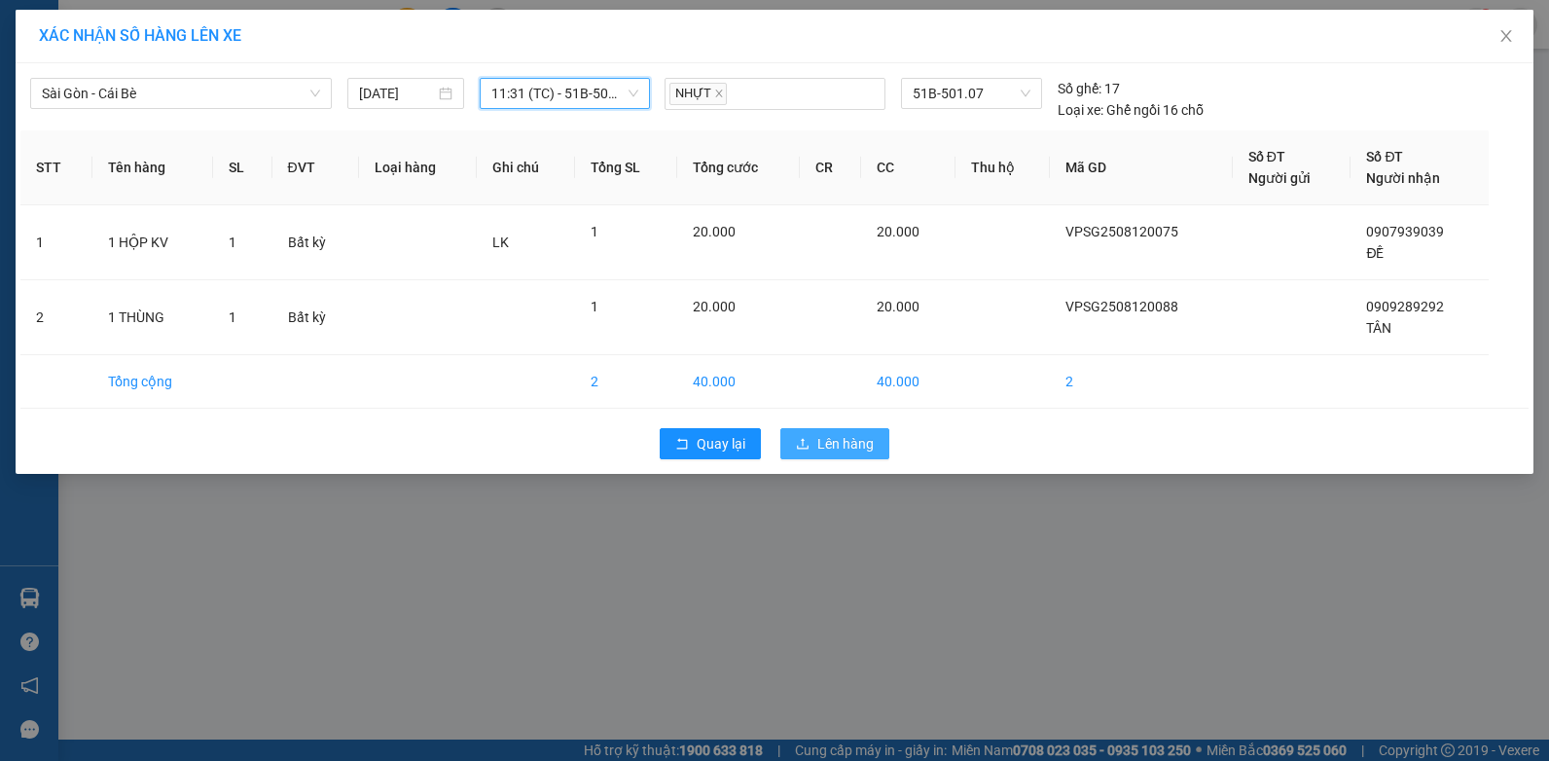
click at [791, 451] on button "Lên hàng" at bounding box center [834, 443] width 109 height 31
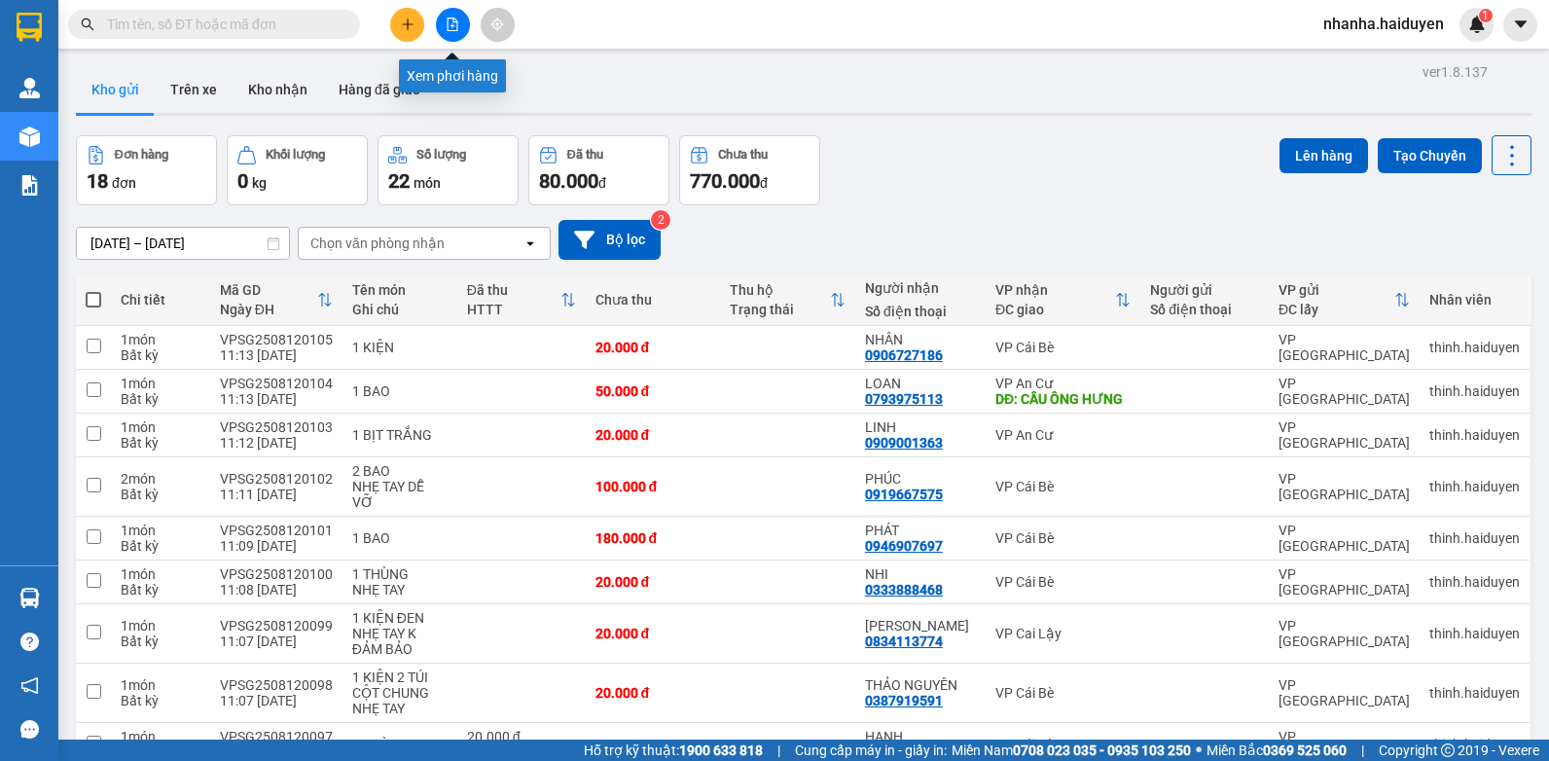
click at [448, 18] on icon "file-add" at bounding box center [453, 25] width 11 height 14
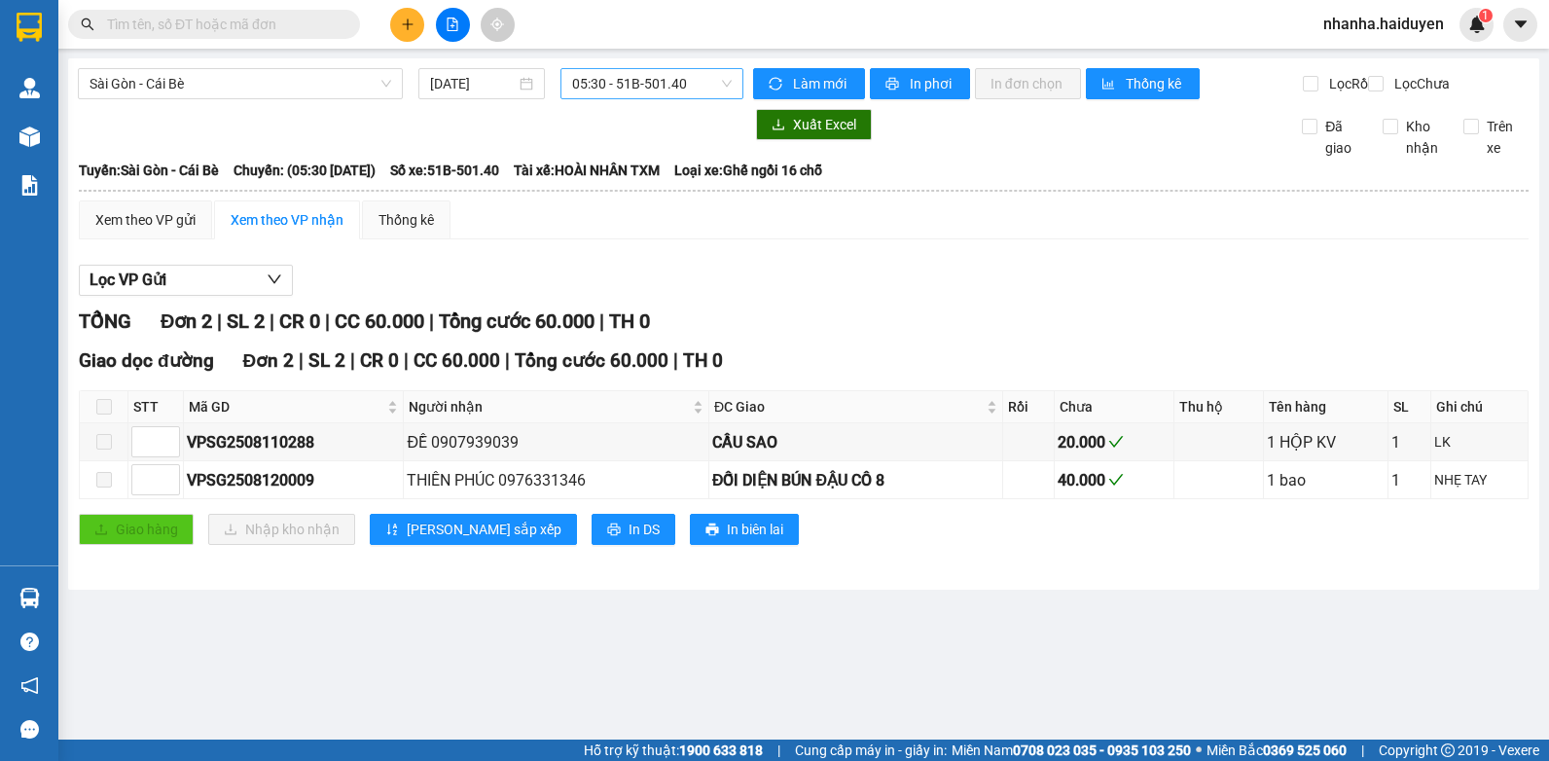
click at [641, 95] on span "05:30 - 51B-501.40" at bounding box center [652, 83] width 160 height 29
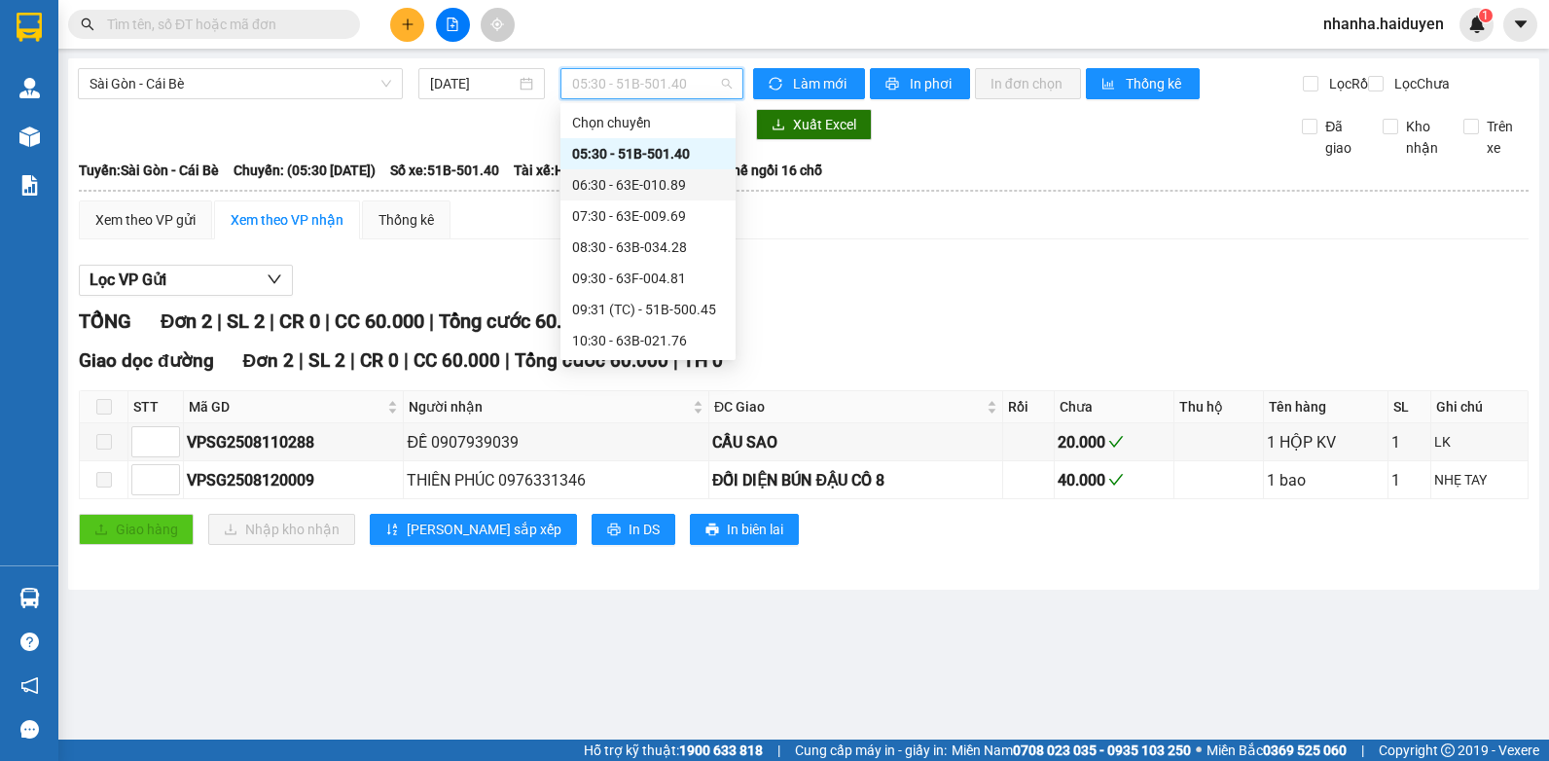
scroll to position [195, 0]
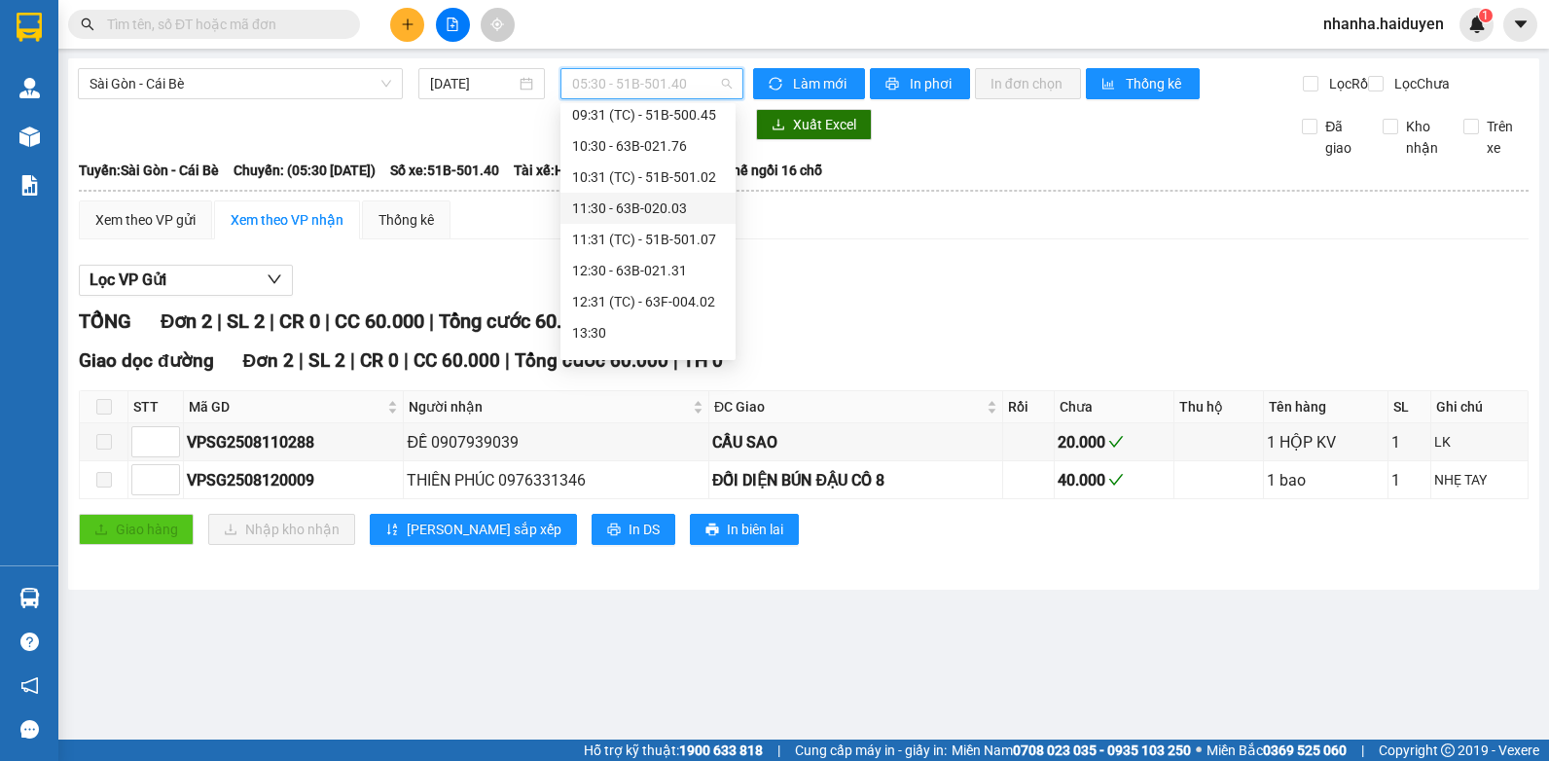
click at [668, 218] on div "11:30 - 63B-020.03" at bounding box center [648, 207] width 152 height 21
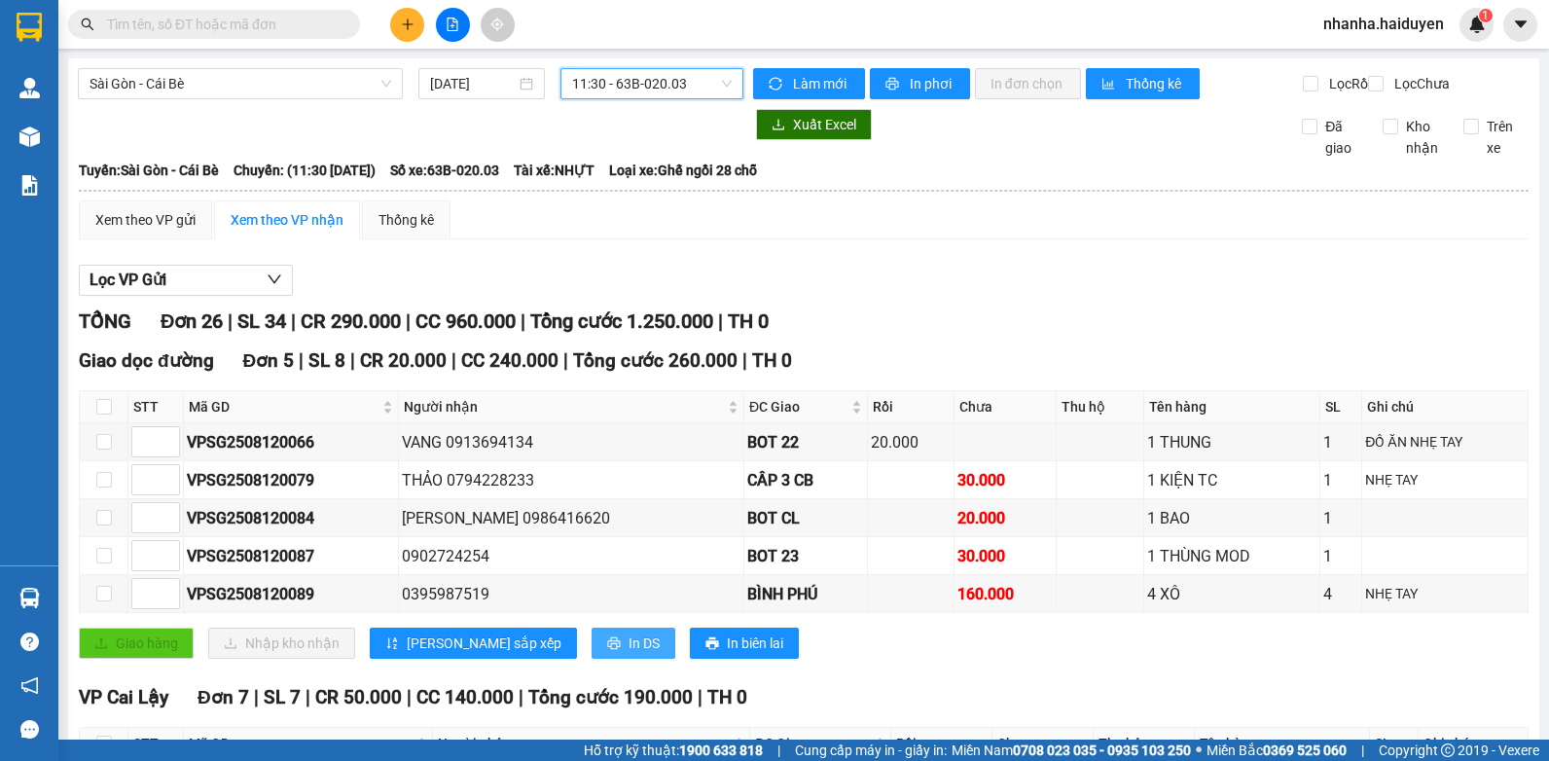
click at [628, 654] on span "In DS" at bounding box center [643, 642] width 31 height 21
click at [658, 90] on span "11:30 - 63B-020.03" at bounding box center [652, 83] width 160 height 29
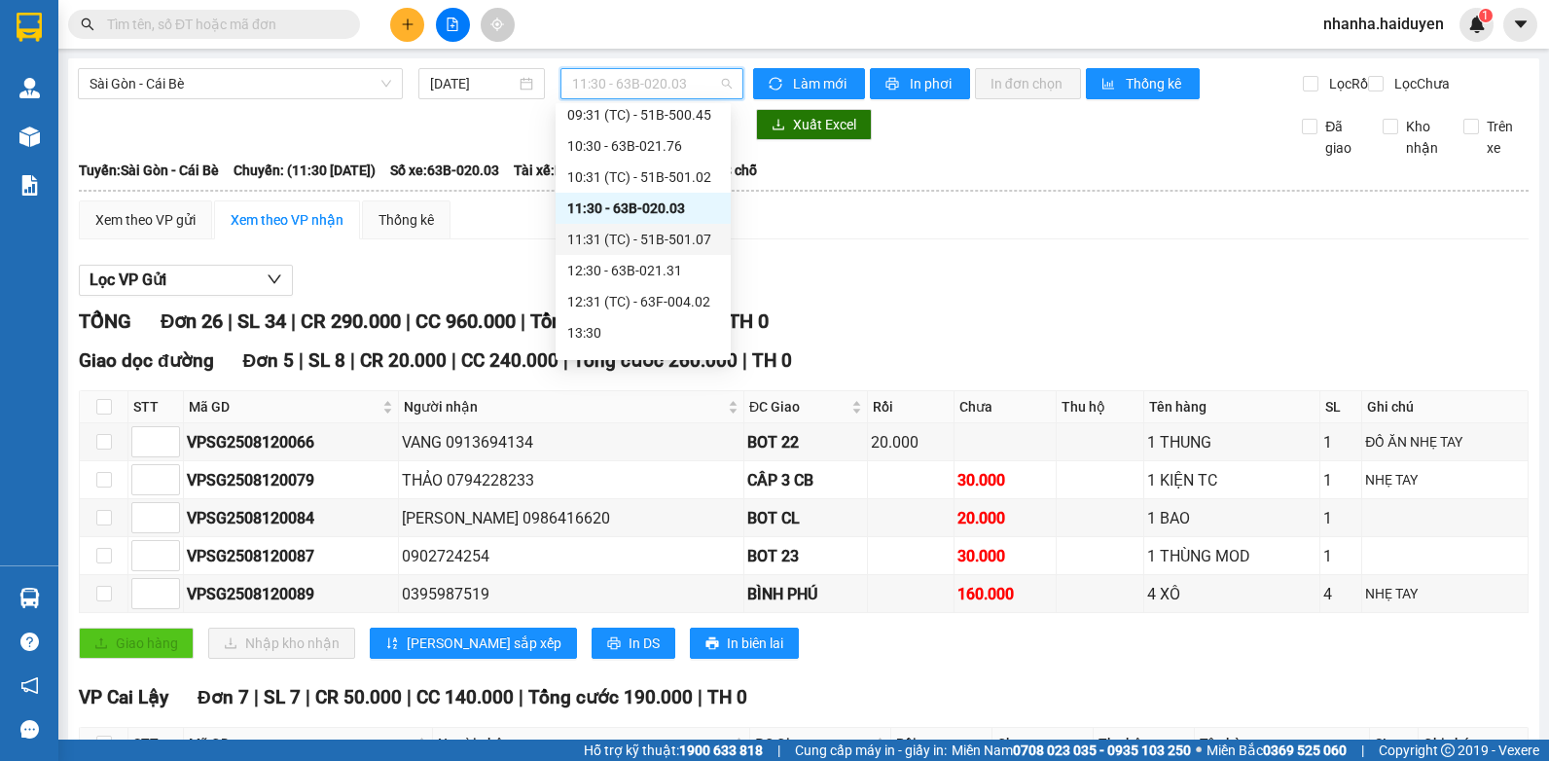
click at [661, 246] on div "11:31 (TC) - 51B-501.07" at bounding box center [643, 239] width 152 height 21
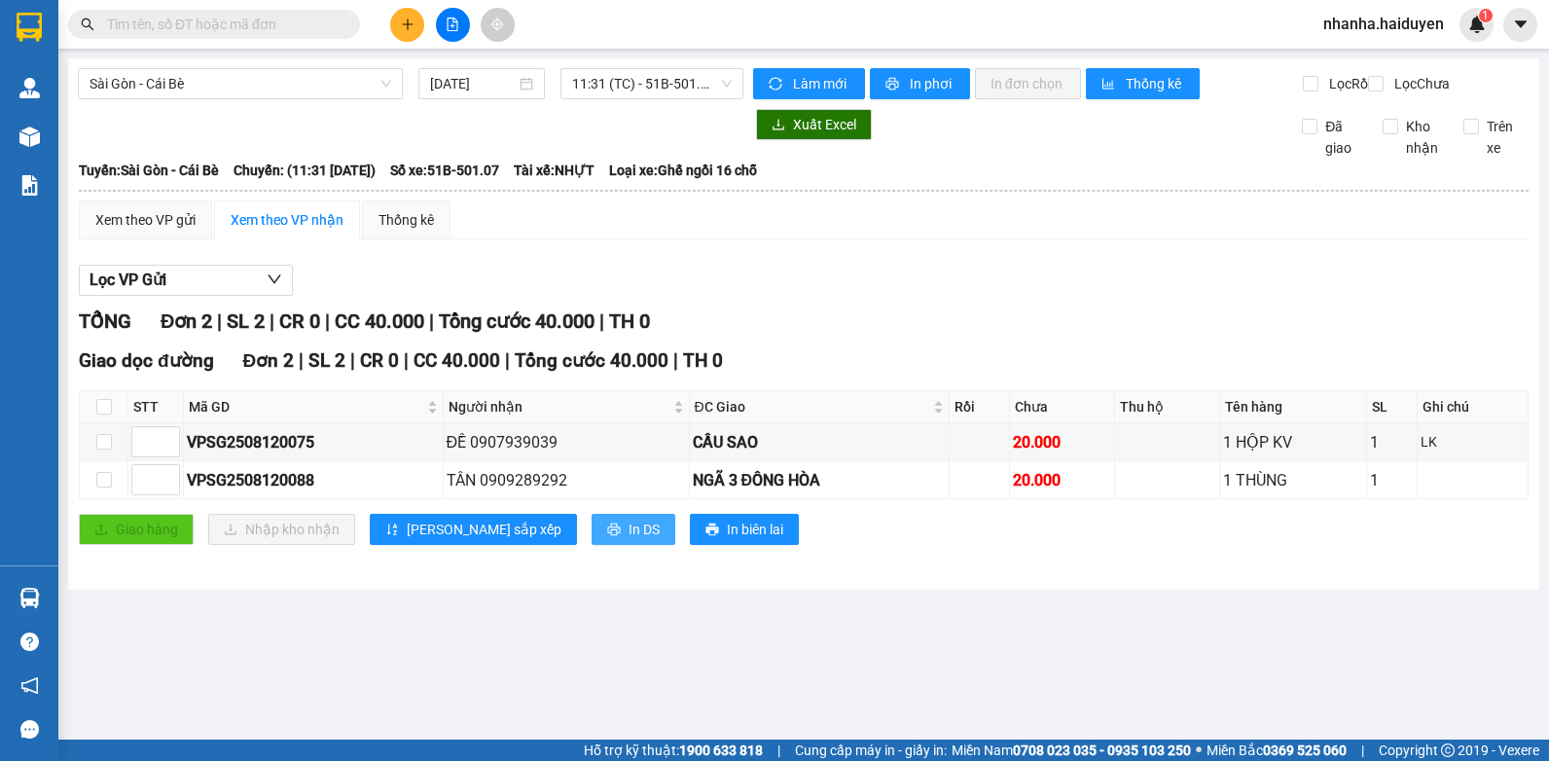
click at [607, 536] on icon "printer" at bounding box center [614, 529] width 14 height 14
click at [106, 414] on input "checkbox" at bounding box center [104, 407] width 16 height 16
checkbox input "true"
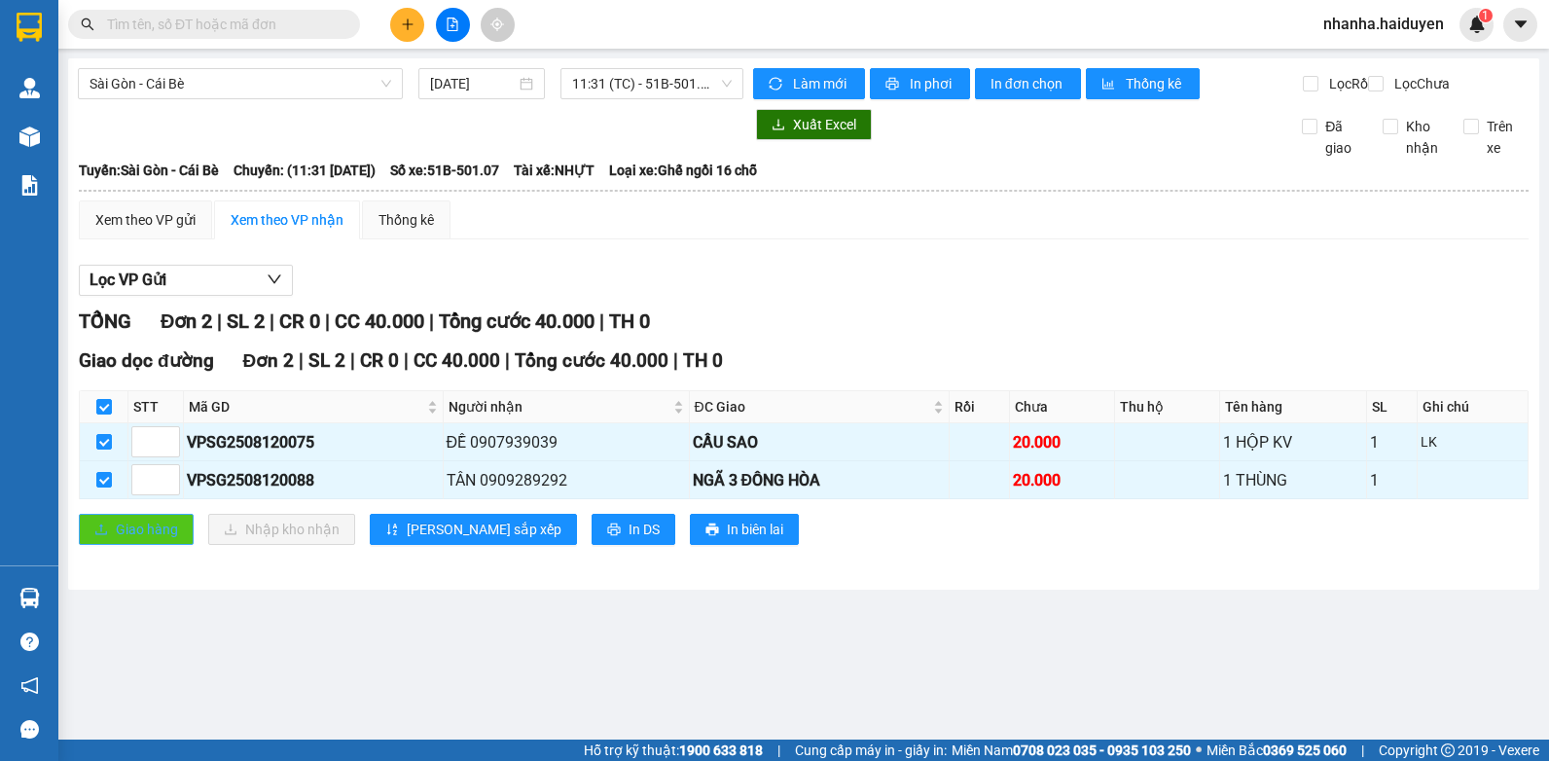
click at [102, 536] on icon "upload" at bounding box center [101, 529] width 14 height 14
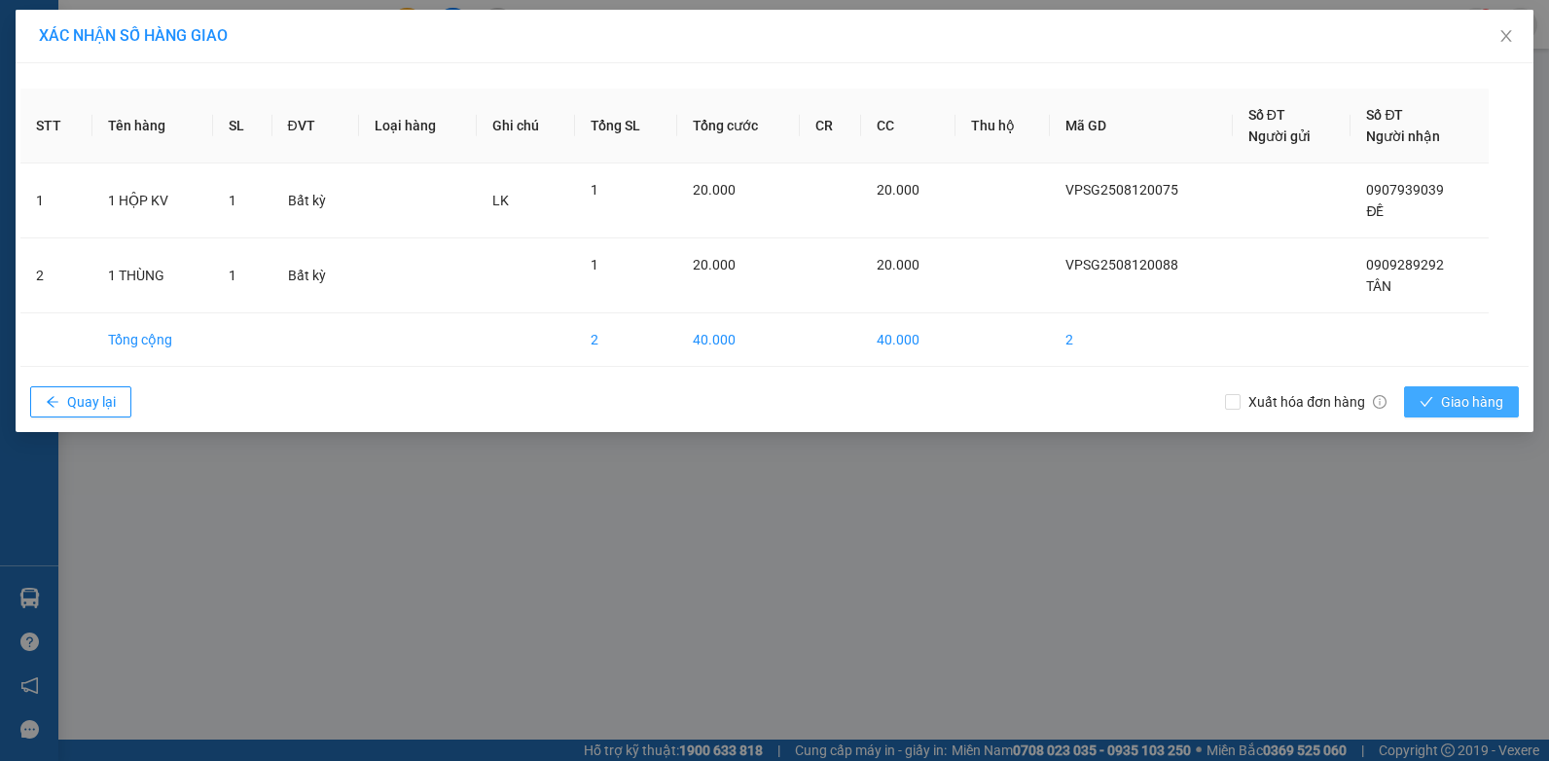
click at [1451, 398] on span "Giao hàng" at bounding box center [1472, 401] width 62 height 21
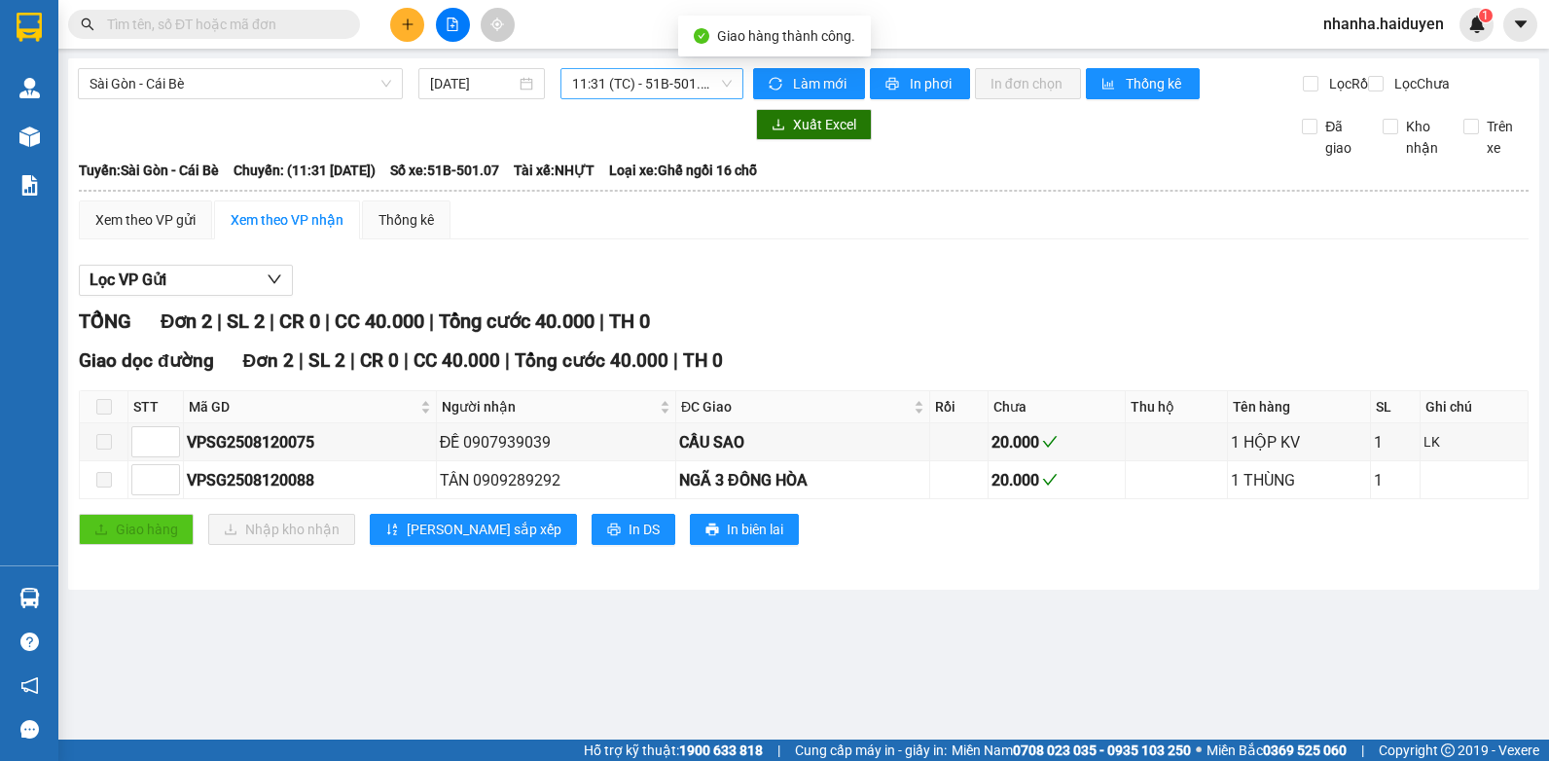
click at [585, 84] on span "11:31 (TC) - 51B-501.07" at bounding box center [652, 83] width 160 height 29
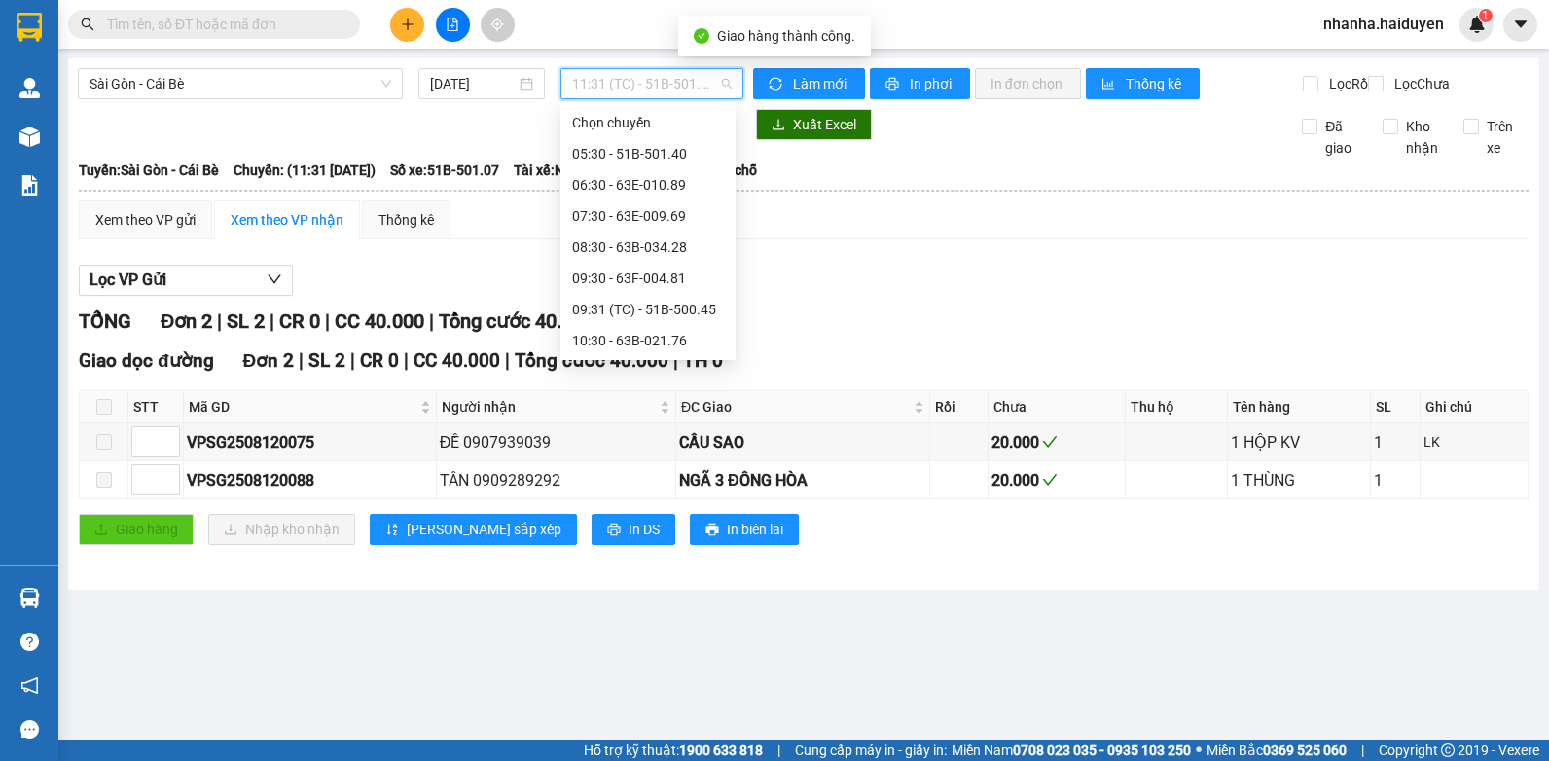
scroll to position [93, 0]
click at [643, 306] on div "11:30 - 63B-020.03" at bounding box center [648, 309] width 152 height 21
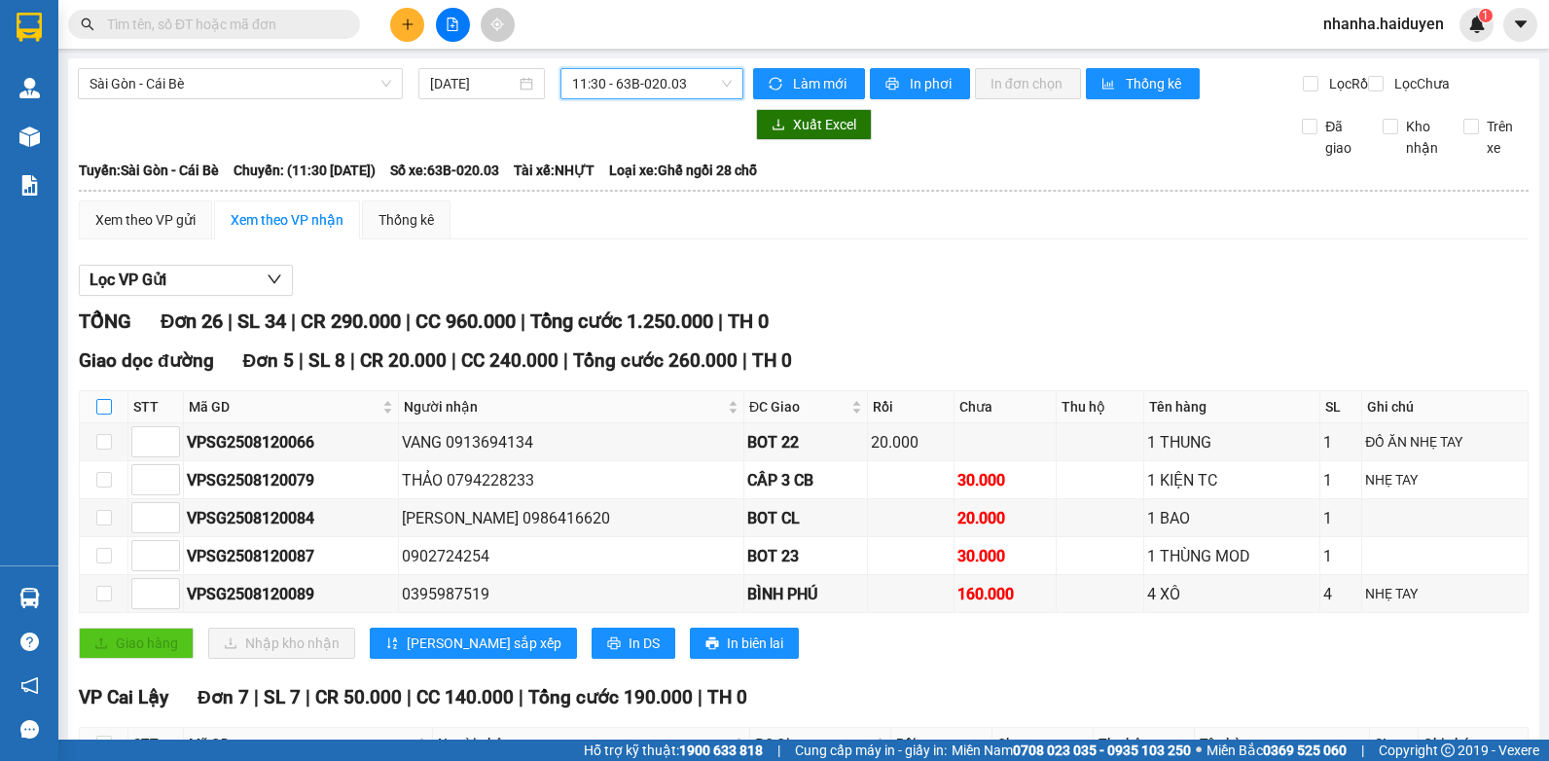
click at [110, 413] on label at bounding box center [104, 406] width 16 height 21
click at [110, 413] on input "checkbox" at bounding box center [104, 407] width 16 height 16
checkbox input "true"
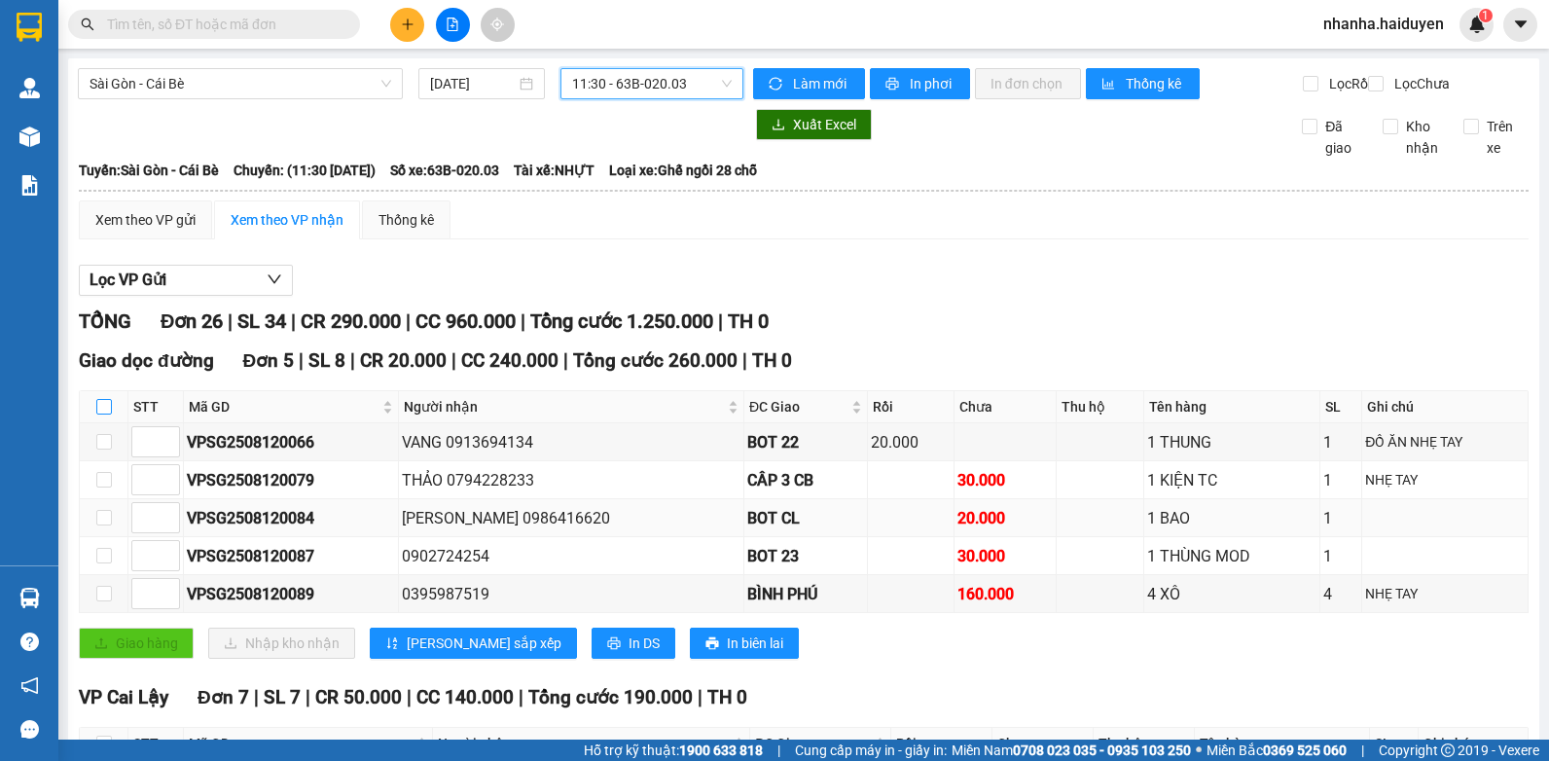
checkbox input "true"
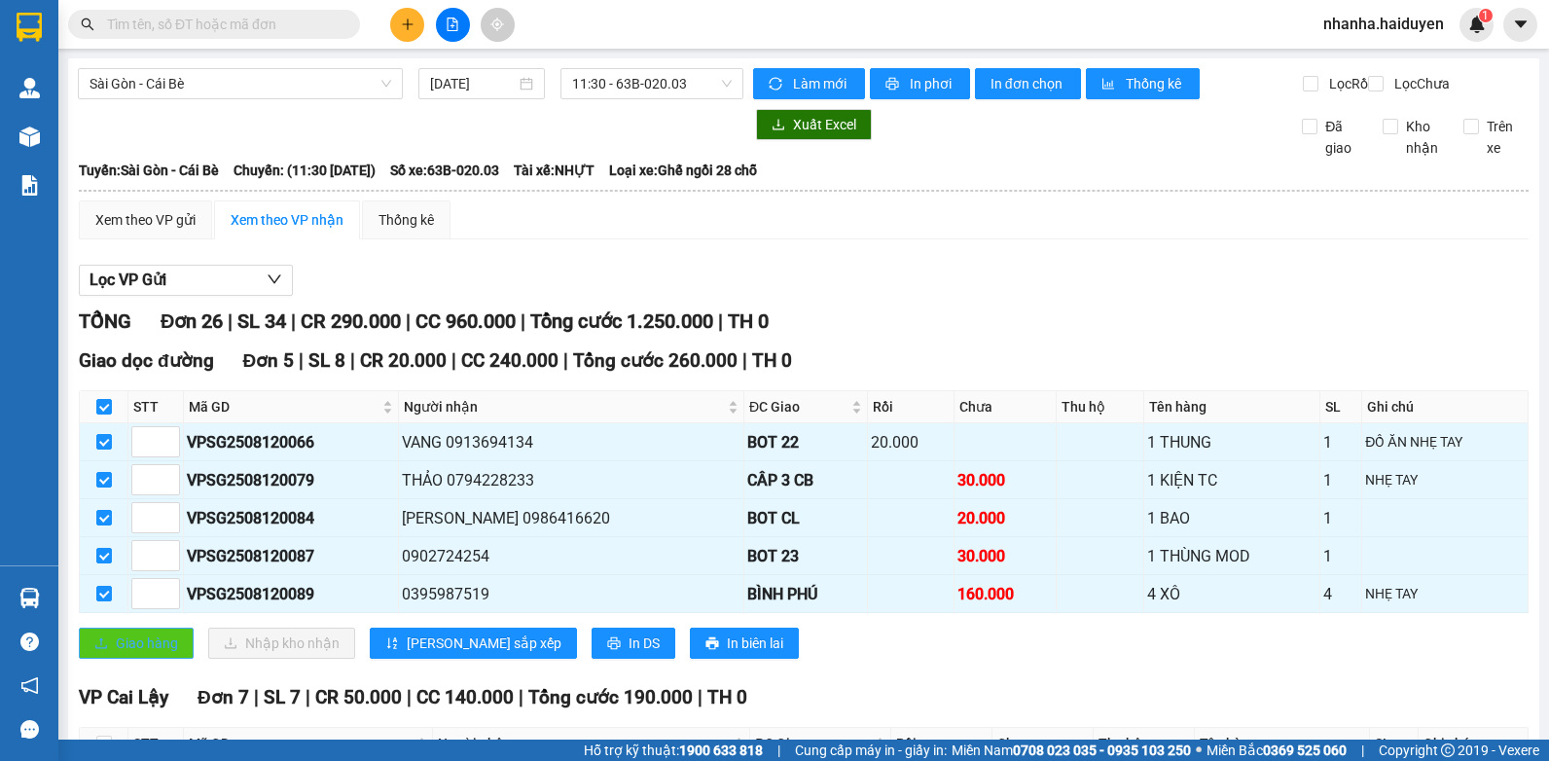
click at [148, 659] on button "Giao hàng" at bounding box center [136, 642] width 115 height 31
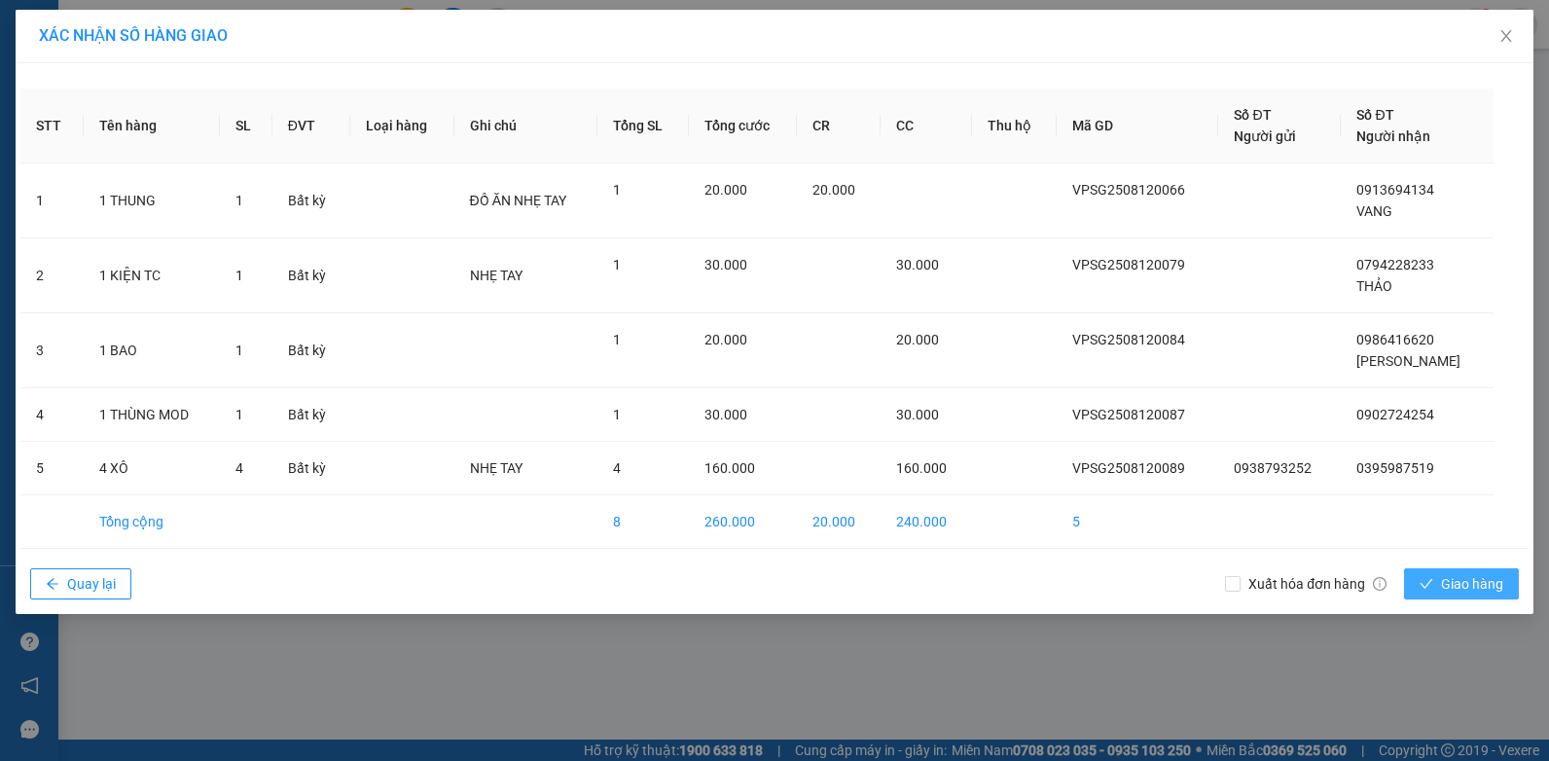
click at [1469, 580] on span "Giao hàng" at bounding box center [1472, 583] width 62 height 21
